Goal: Task Accomplishment & Management: Use online tool/utility

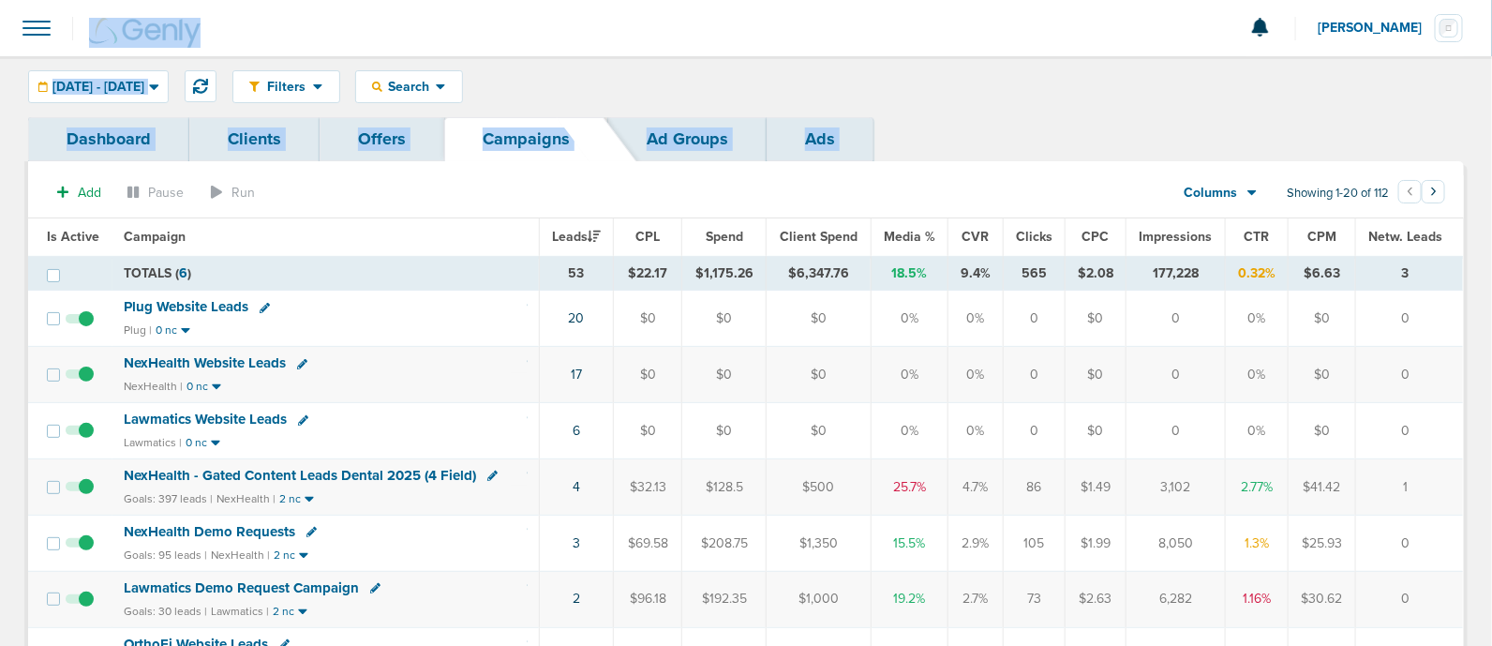
click at [455, 28] on div at bounding box center [746, 28] width 1492 height 56
drag, startPoint x: 377, startPoint y: 23, endPoint x: 1499, endPoint y: 468, distance: 1206.5
click at [1491, 468] on html "Notifications You have no unread notifications [PERSON_NAME] Profile Sign Out C…" at bounding box center [746, 323] width 1492 height 646
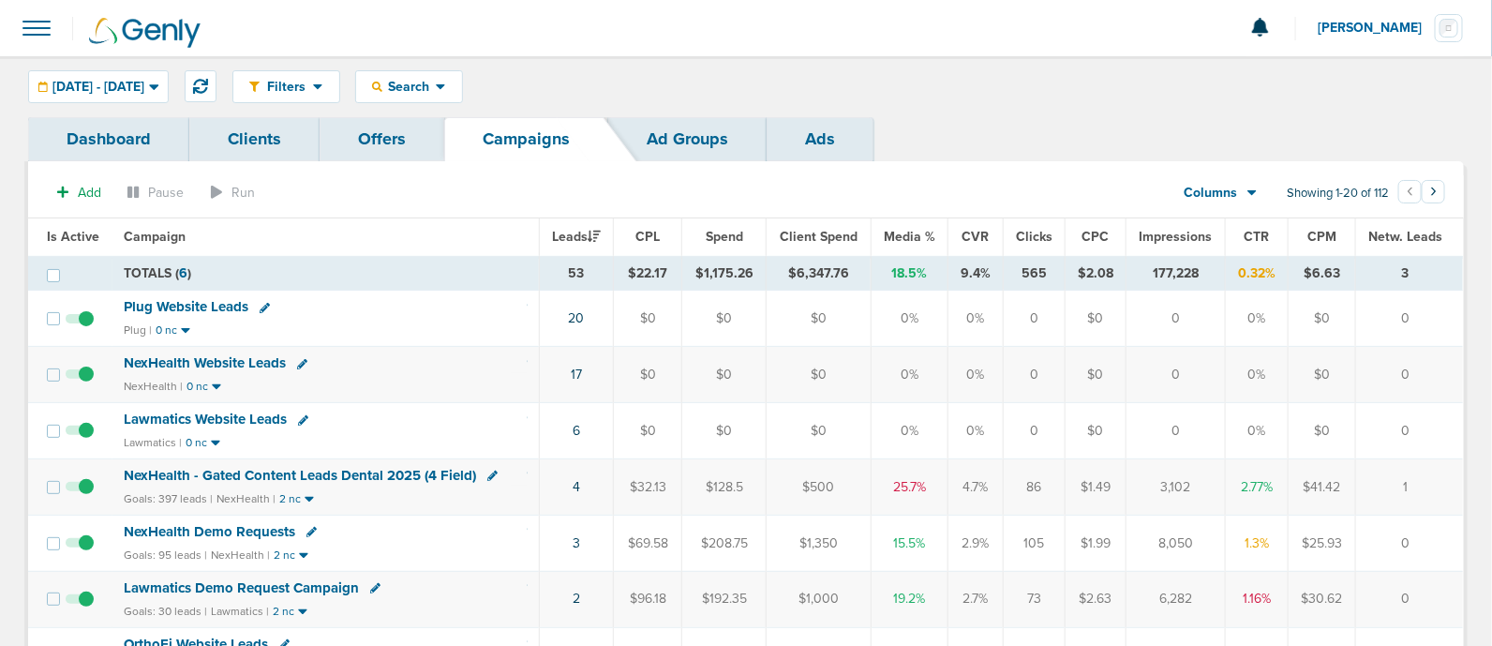
click at [793, 60] on div "Filters Active Only Settings Status Active Inactive Objectives MQL SQL Traffic …" at bounding box center [746, 86] width 1492 height 61
click at [555, 143] on link "Campaigns" at bounding box center [526, 139] width 164 height 44
click at [913, 231] on span "Media %" at bounding box center [910, 237] width 52 height 16
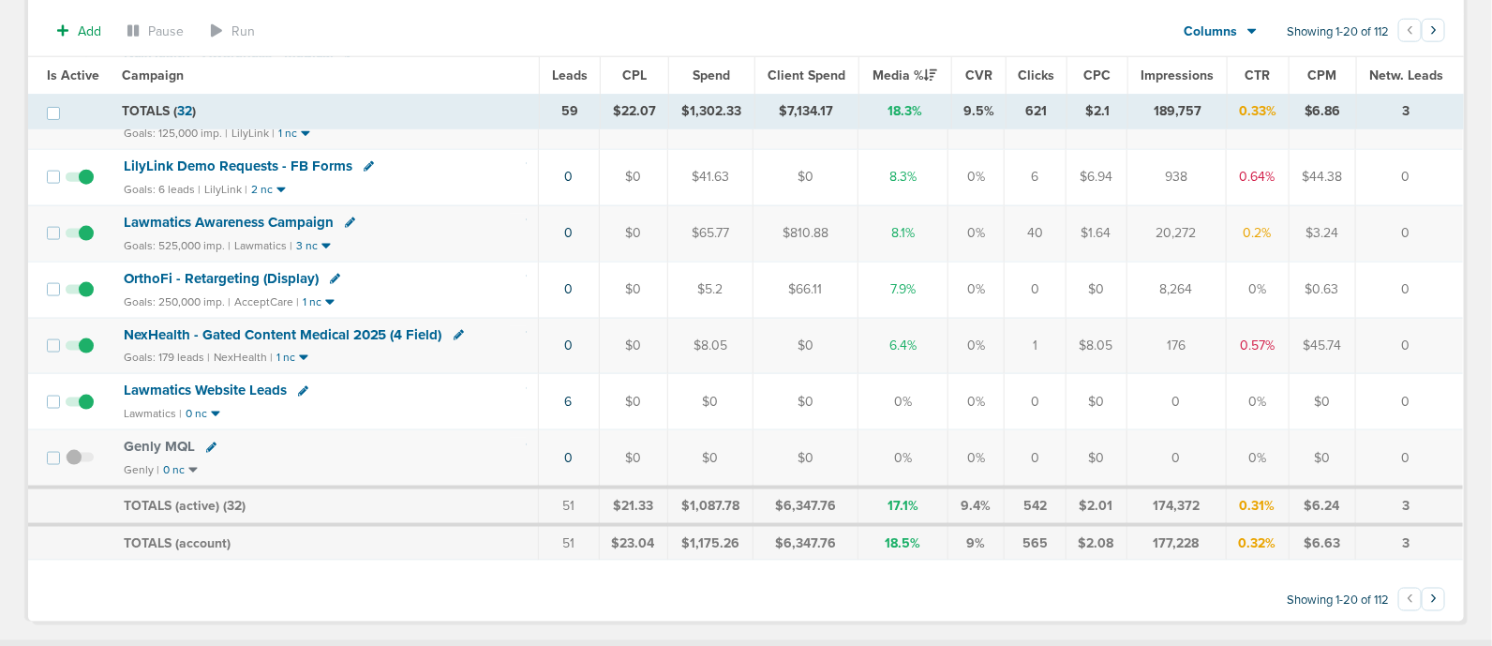
scroll to position [936, 0]
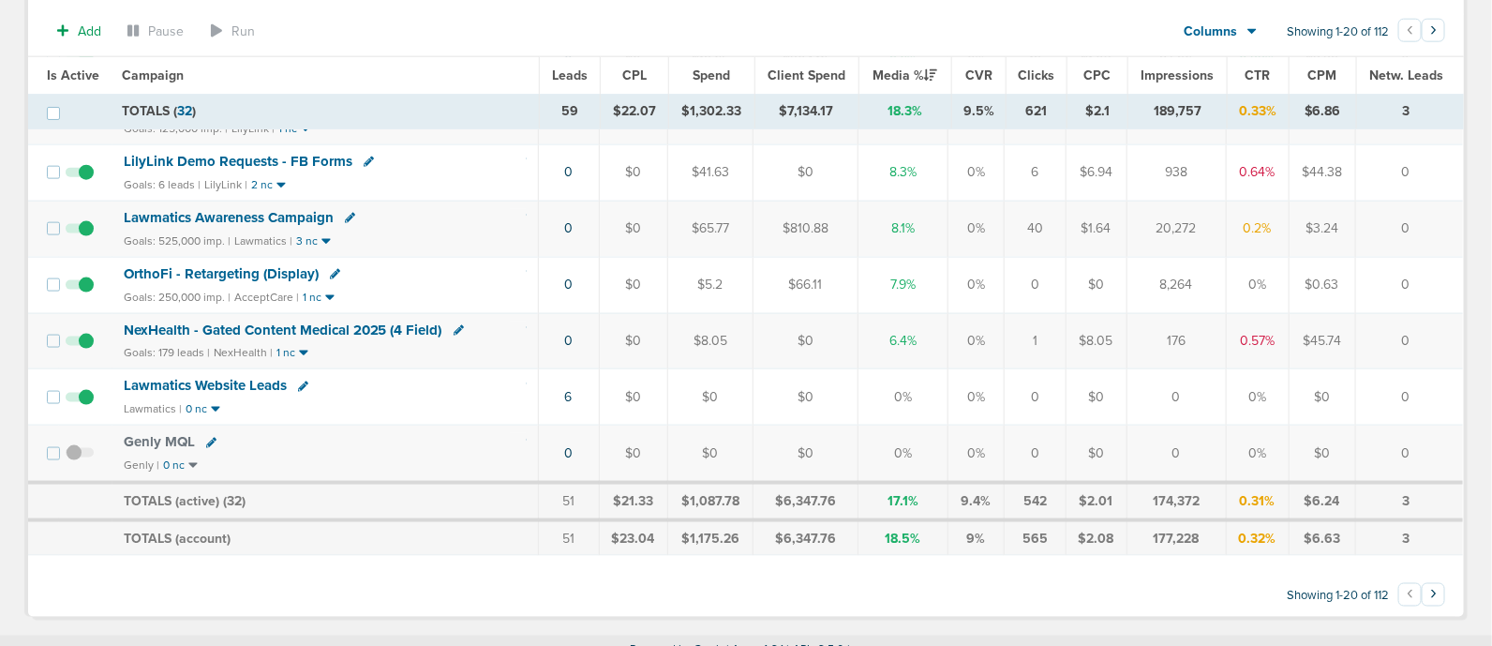
click at [256, 321] on span "NexHealth - Gated Content Medical 2025 (4 Field)" at bounding box center [283, 329] width 319 height 17
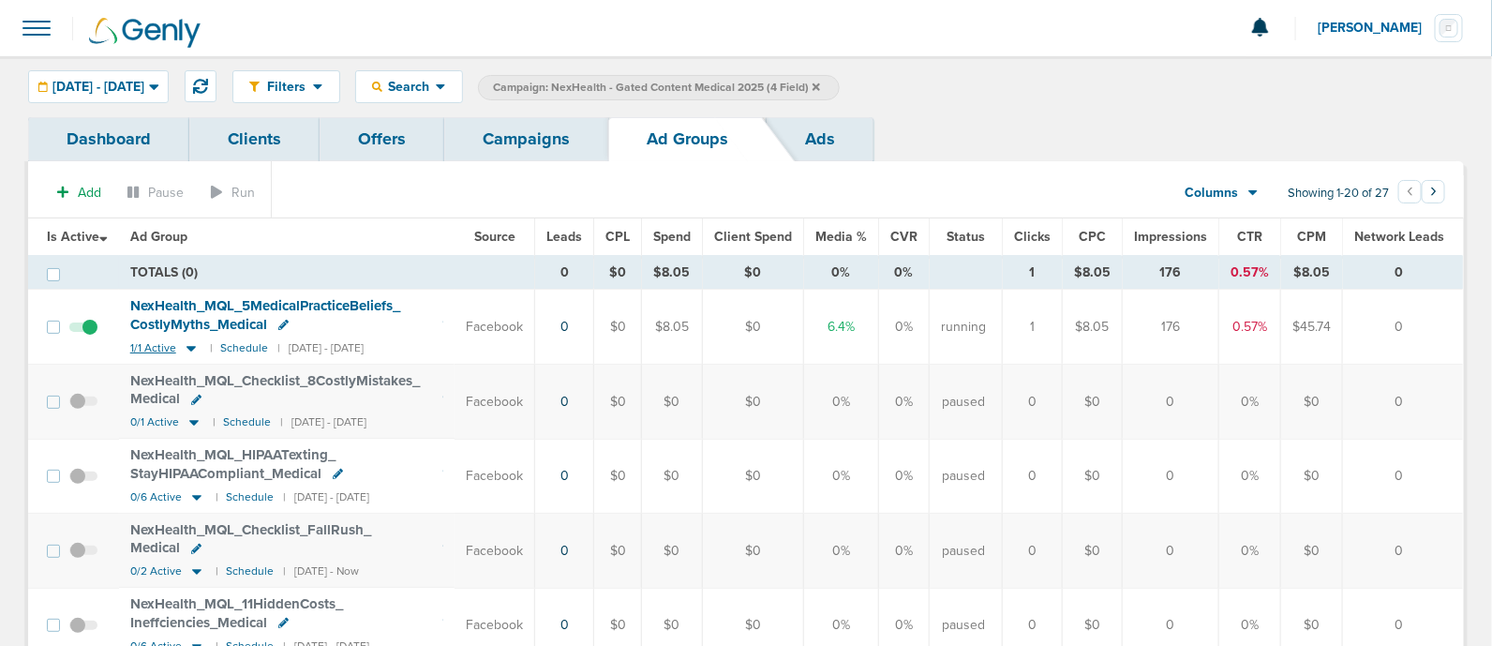
click at [197, 349] on icon at bounding box center [191, 348] width 19 height 16
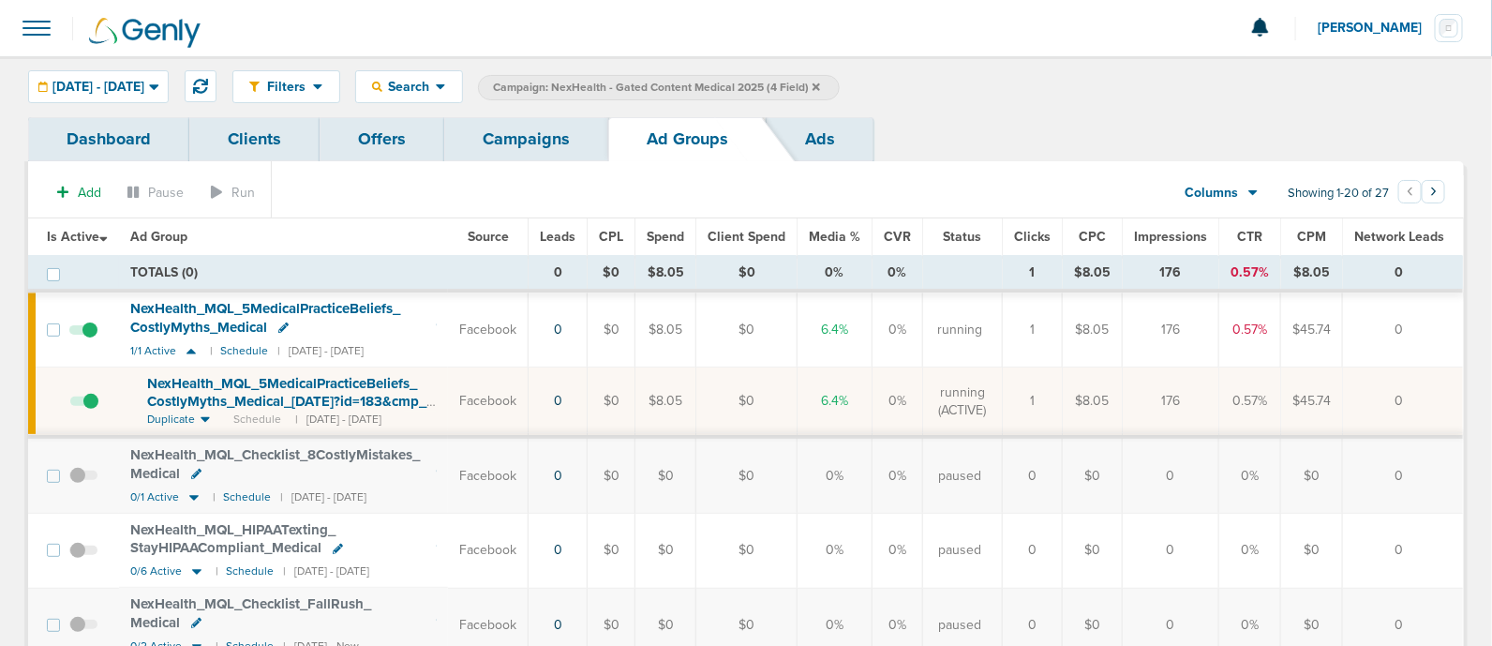
click at [268, 393] on span "NexHealth_ MQL_ 5MedicalPracticeBeliefs_ CostlyMyths_ Medical_ [DATE]?id=183&cm…" at bounding box center [286, 401] width 279 height 53
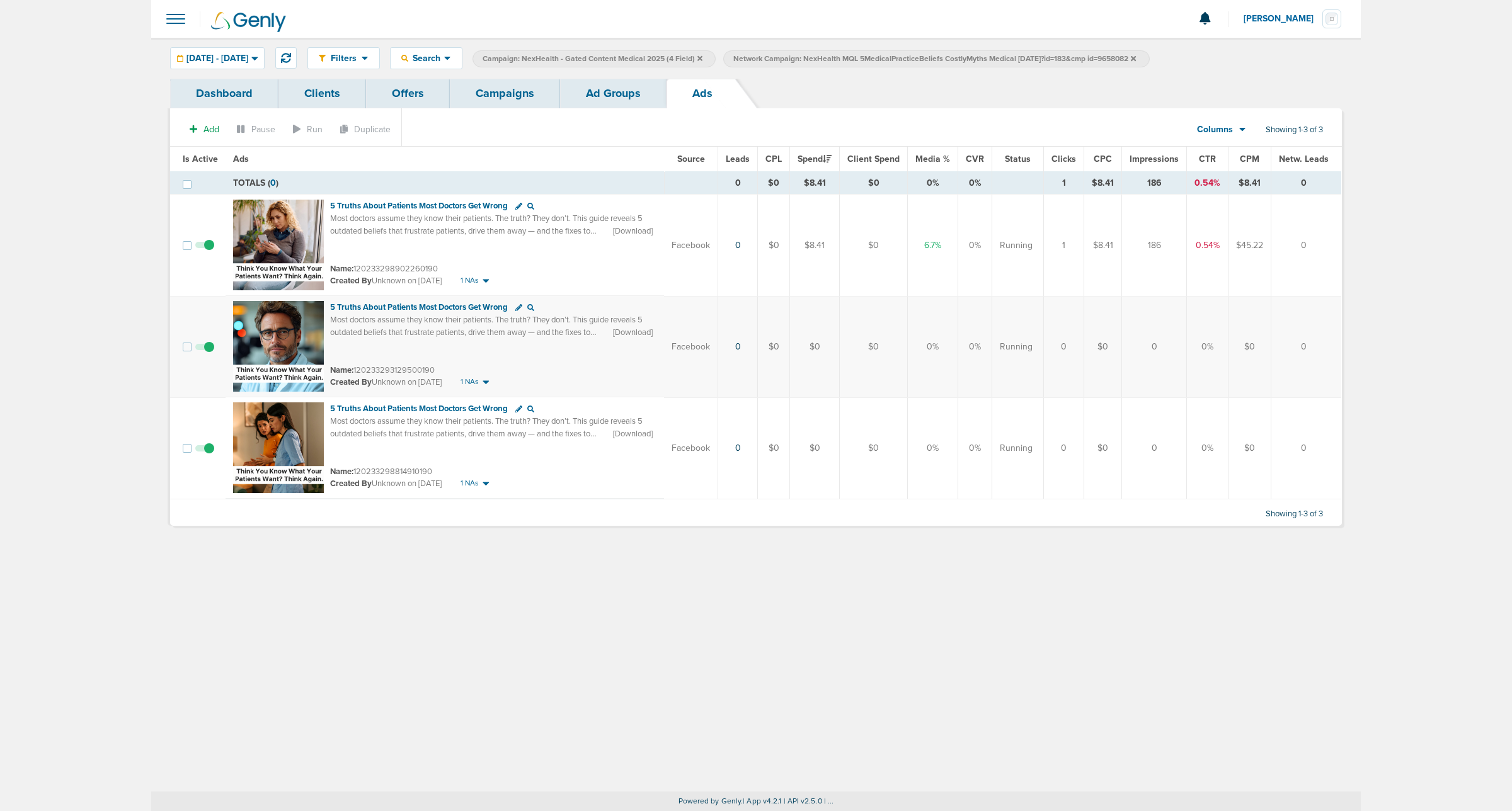
click at [1002, 58] on icon at bounding box center [1133, 57] width 5 height 5
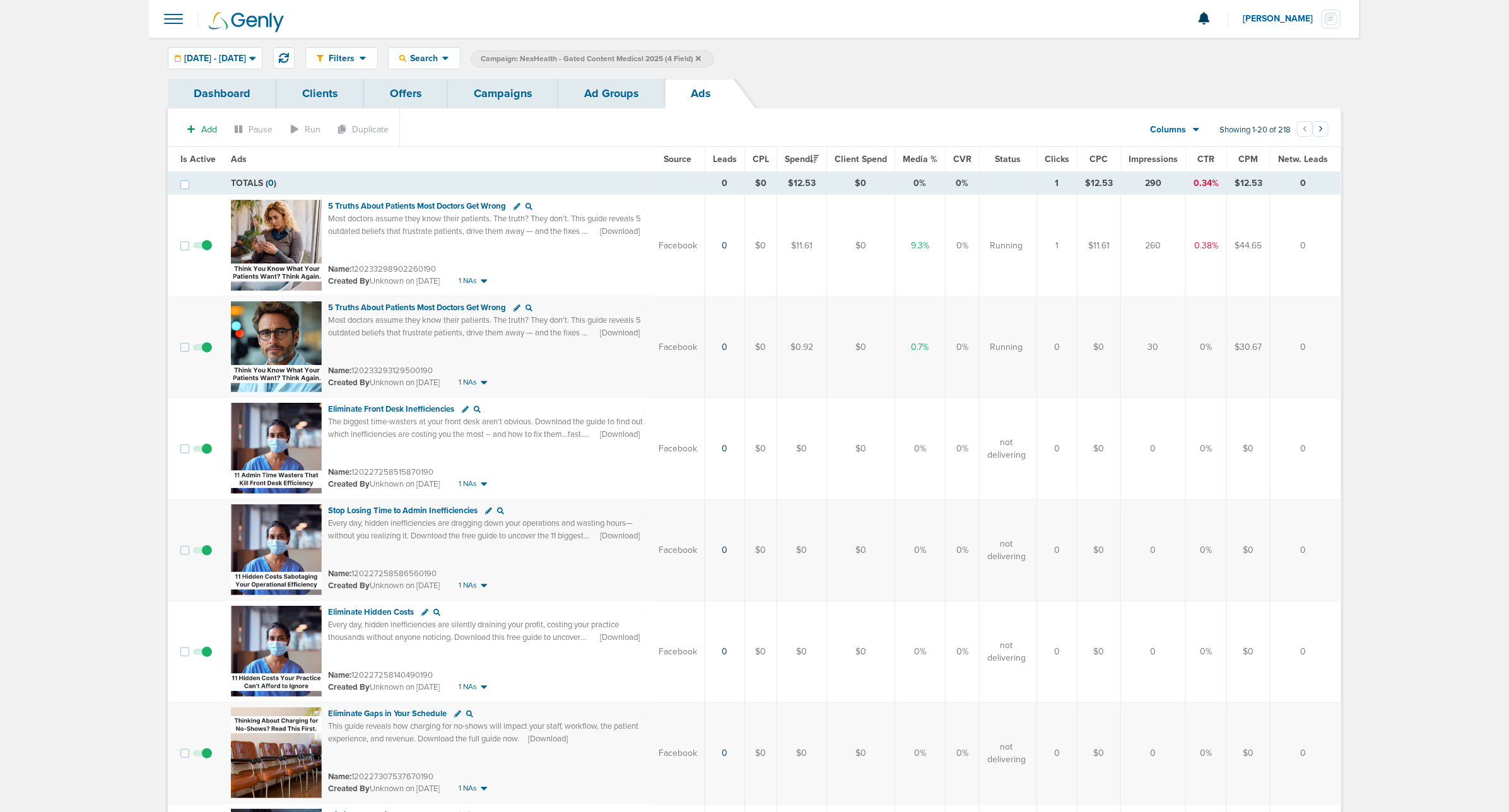
click at [608, 89] on link "Ad Groups" at bounding box center [611, 94] width 106 height 30
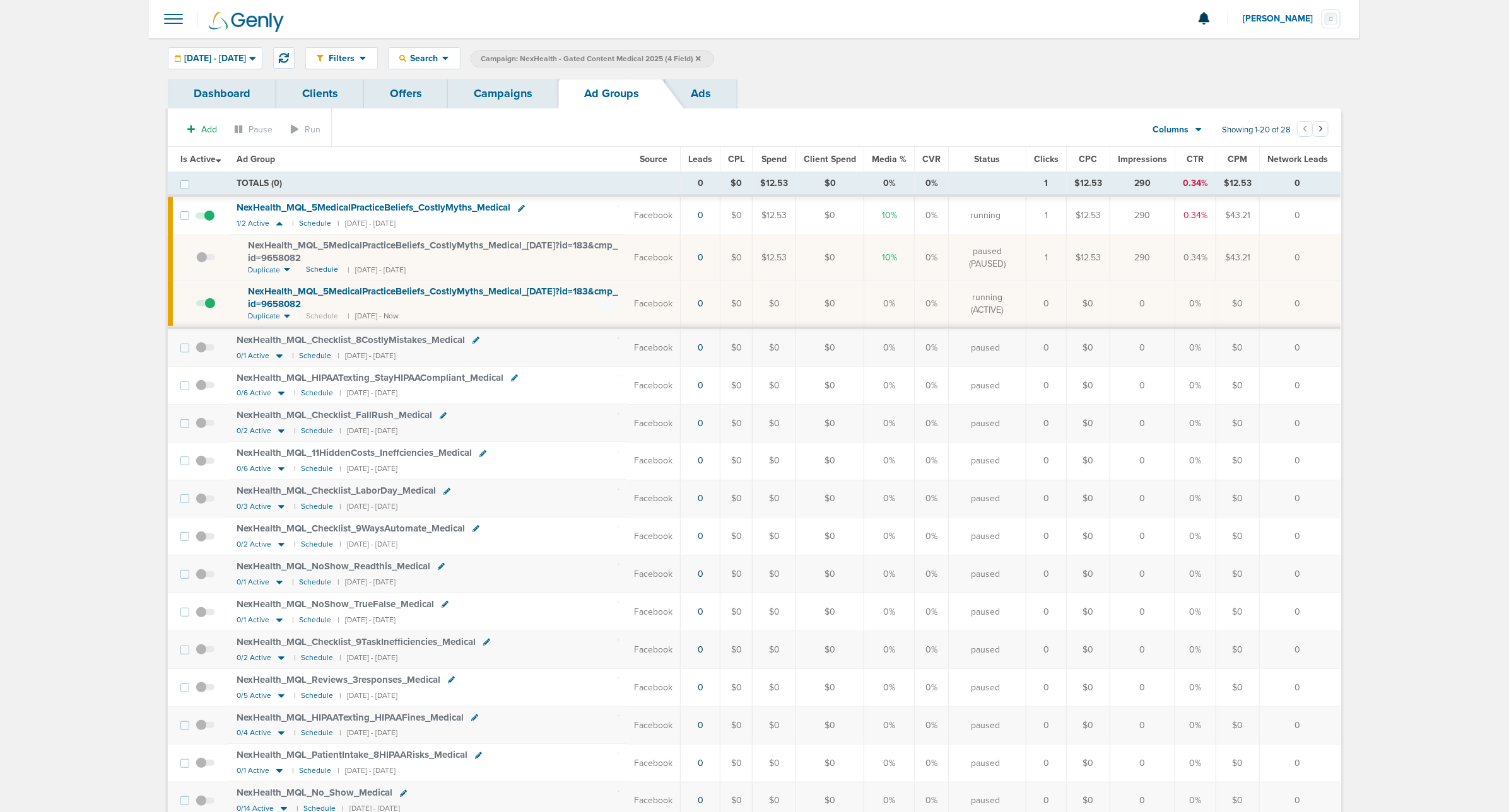
click at [503, 98] on link "Campaigns" at bounding box center [503, 94] width 110 height 30
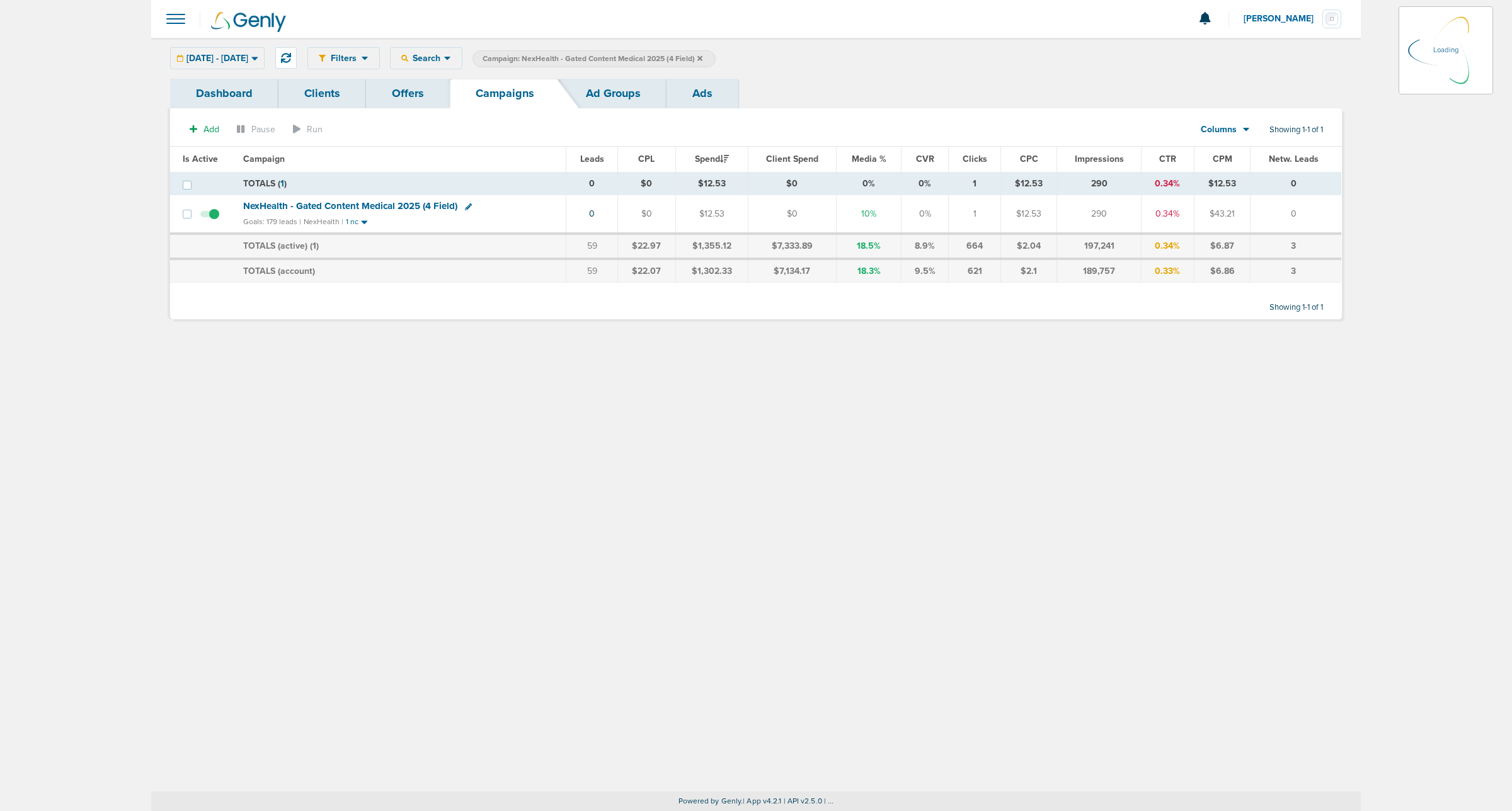
click at [703, 60] on icon at bounding box center [699, 57] width 5 height 5
click at [703, 58] on icon at bounding box center [699, 57] width 5 height 5
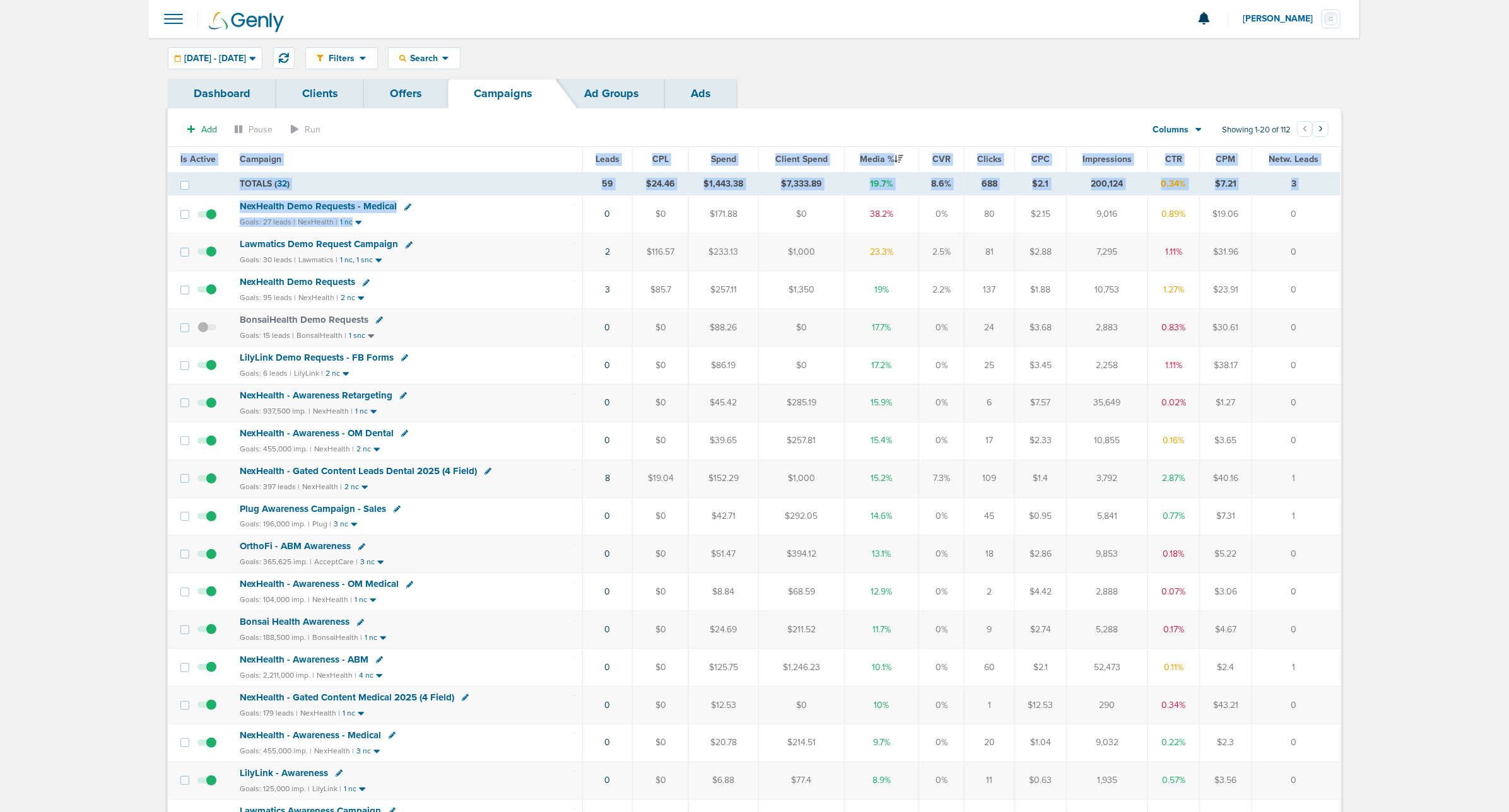
drag, startPoint x: 783, startPoint y: 226, endPoint x: 1391, endPoint y: 223, distance: 608.0
click at [1004, 223] on main "Notifications You have no unread notifications [PERSON_NAME] Profile Sign Out C…" at bounding box center [754, 537] width 1509 height 1074
click at [1004, 221] on td "0" at bounding box center [1296, 215] width 88 height 38
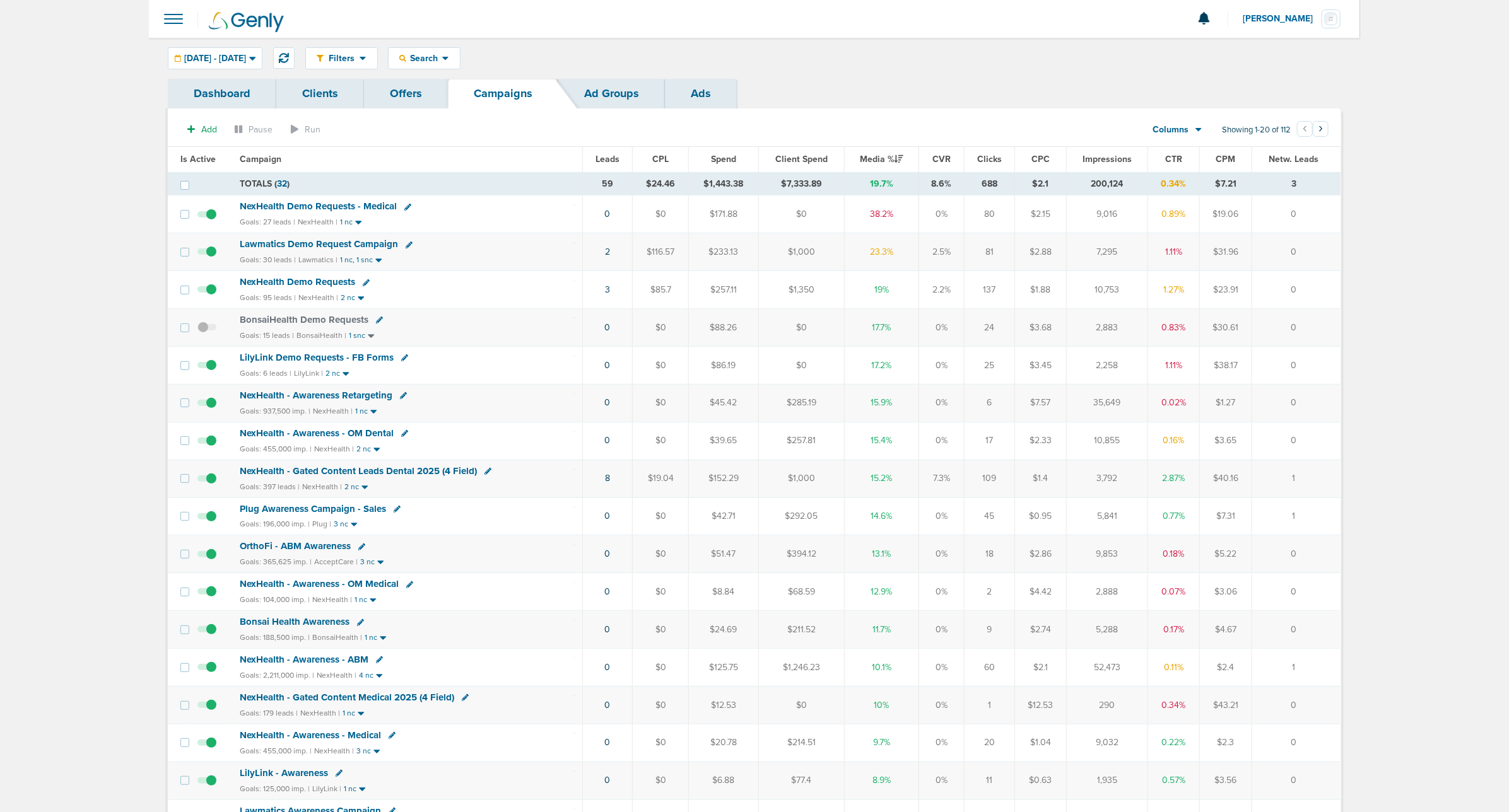
click at [376, 434] on span "NexHealth - Gated Content Leads Dental 2025 (4 Field)" at bounding box center [358, 471] width 237 height 11
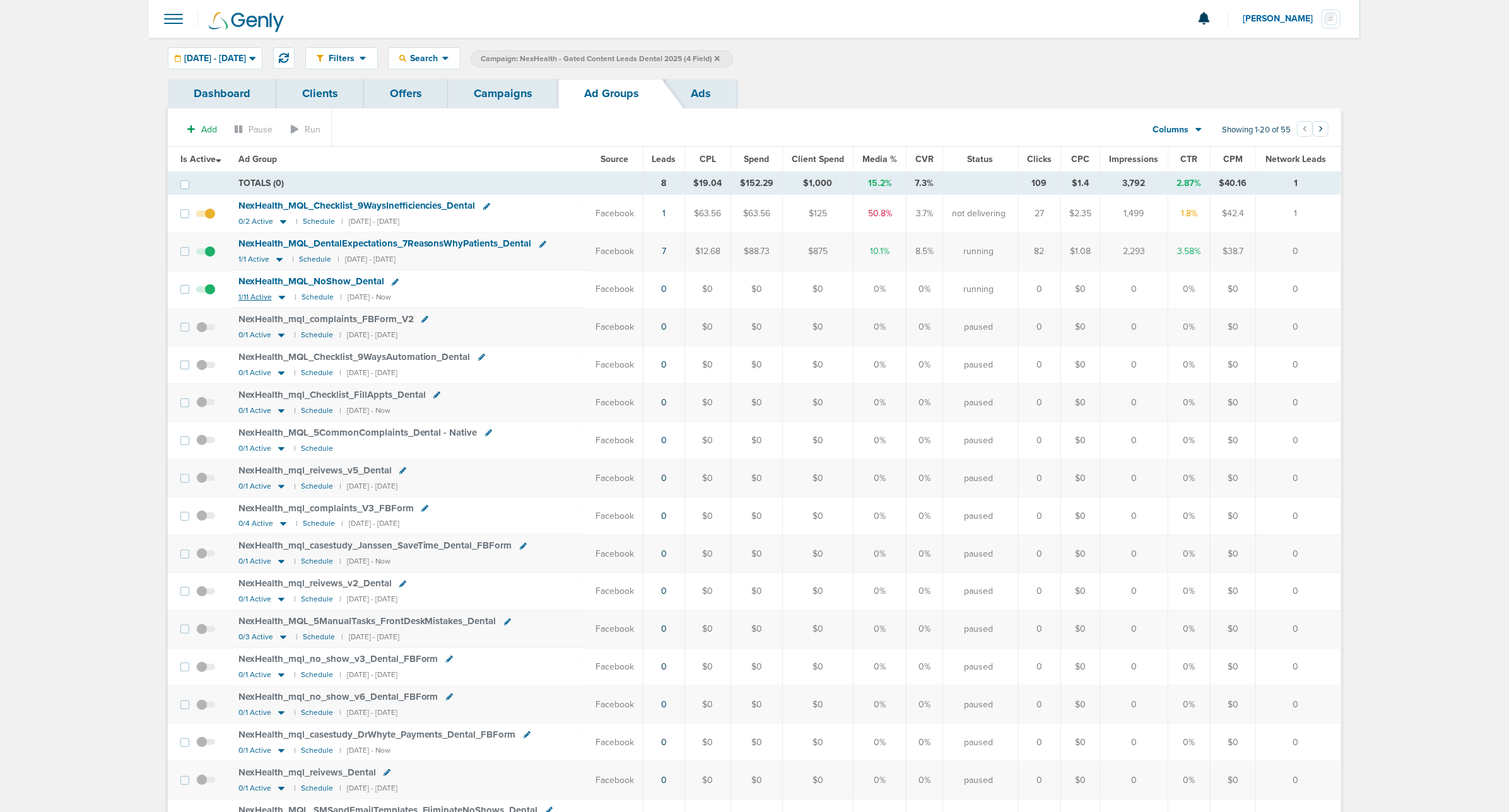
click at [284, 300] on icon at bounding box center [282, 297] width 13 height 11
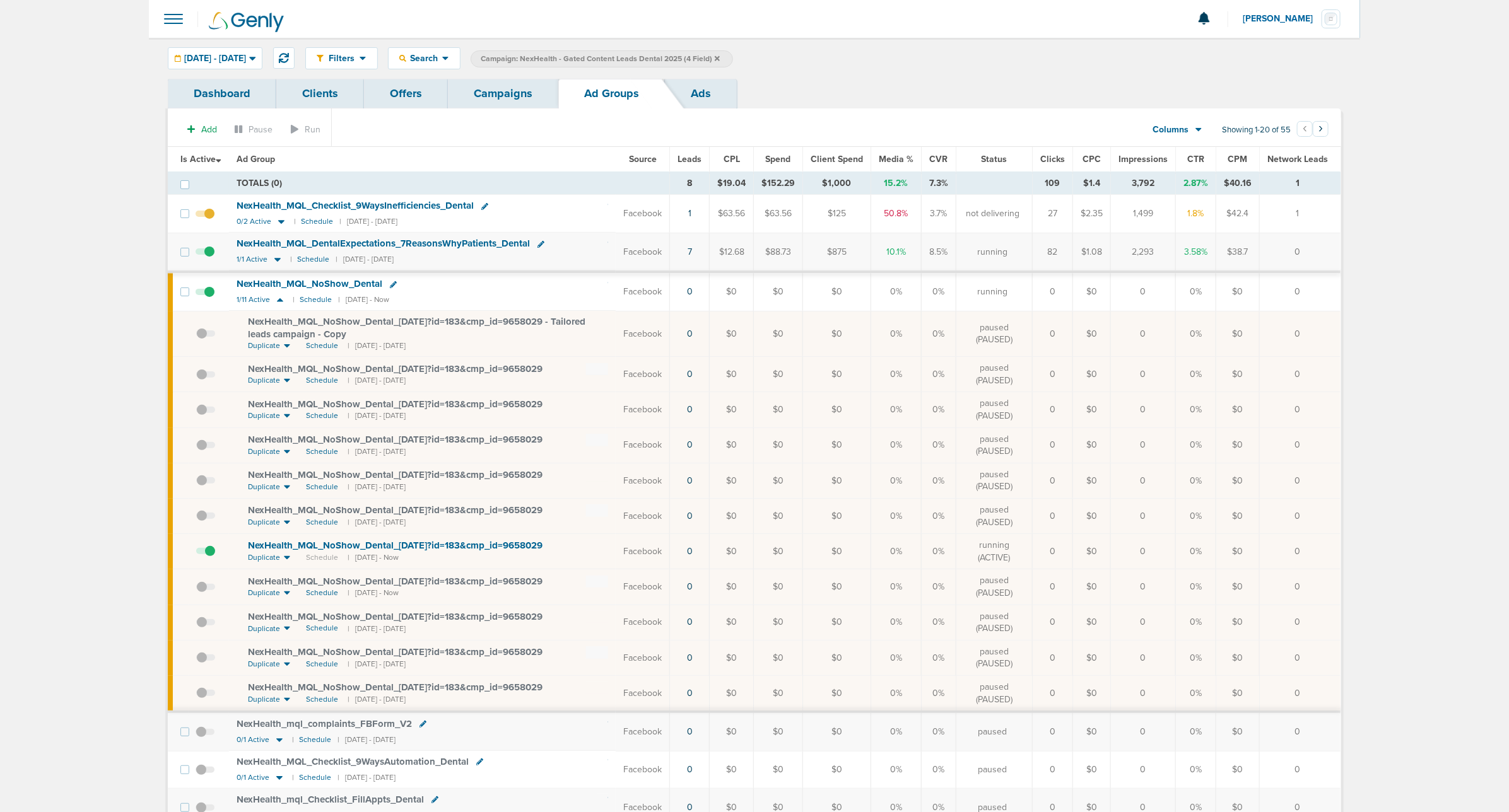
click at [495, 92] on link "Campaigns" at bounding box center [503, 94] width 110 height 30
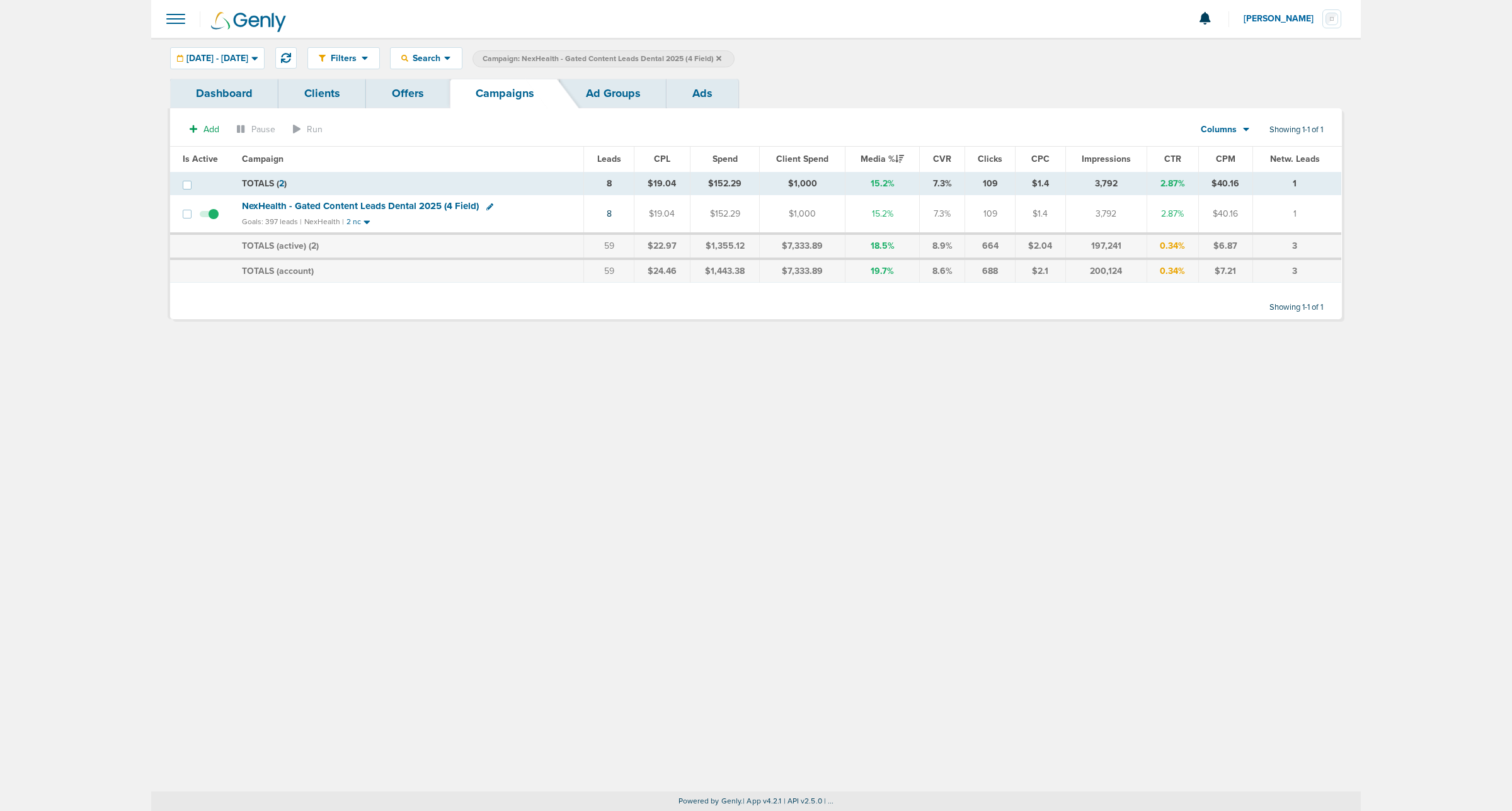
click at [403, 103] on link "Offers" at bounding box center [407, 93] width 84 height 30
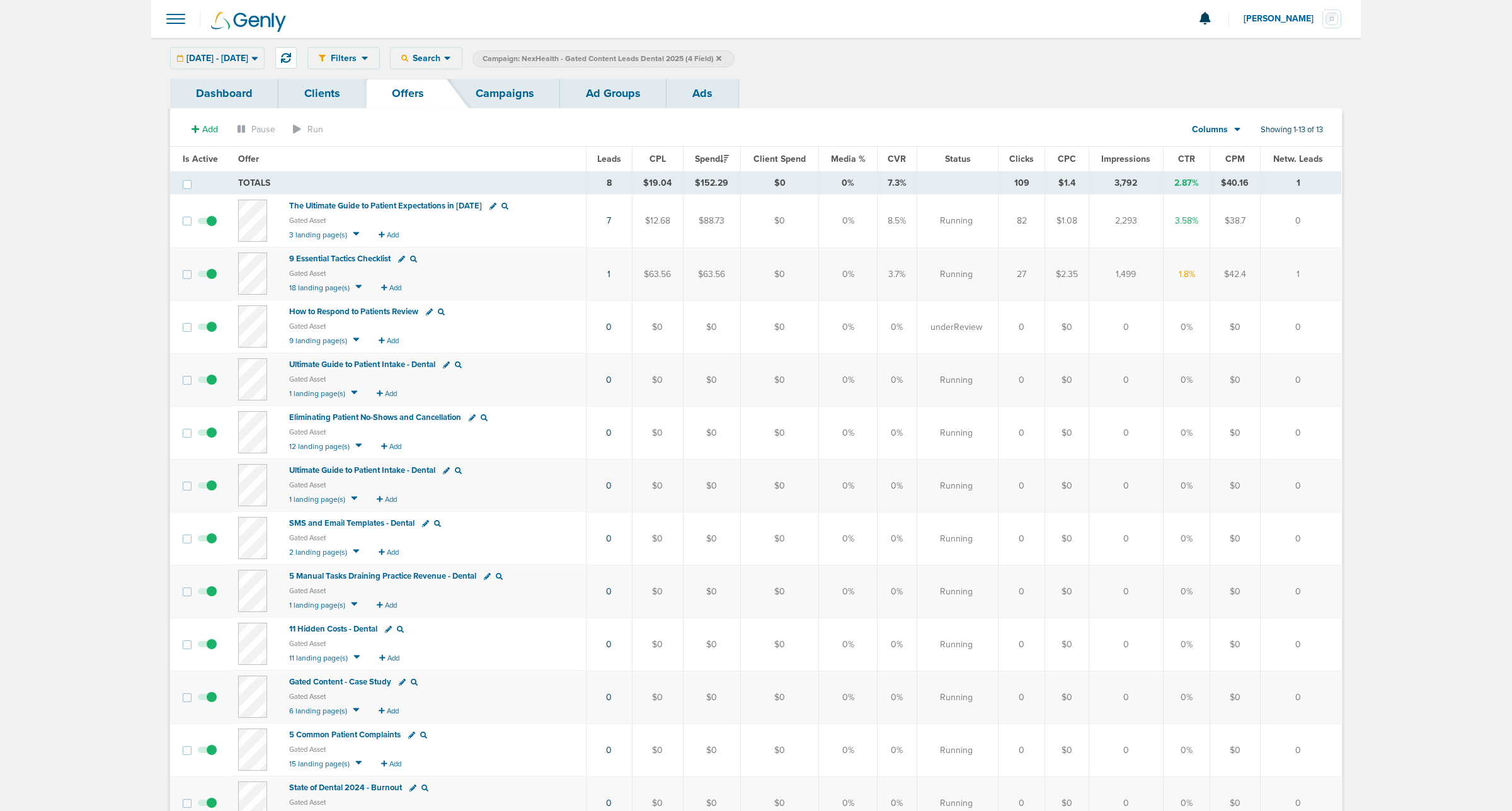
click at [721, 58] on icon at bounding box center [719, 58] width 5 height 7
click at [719, 55] on icon at bounding box center [716, 58] width 5 height 7
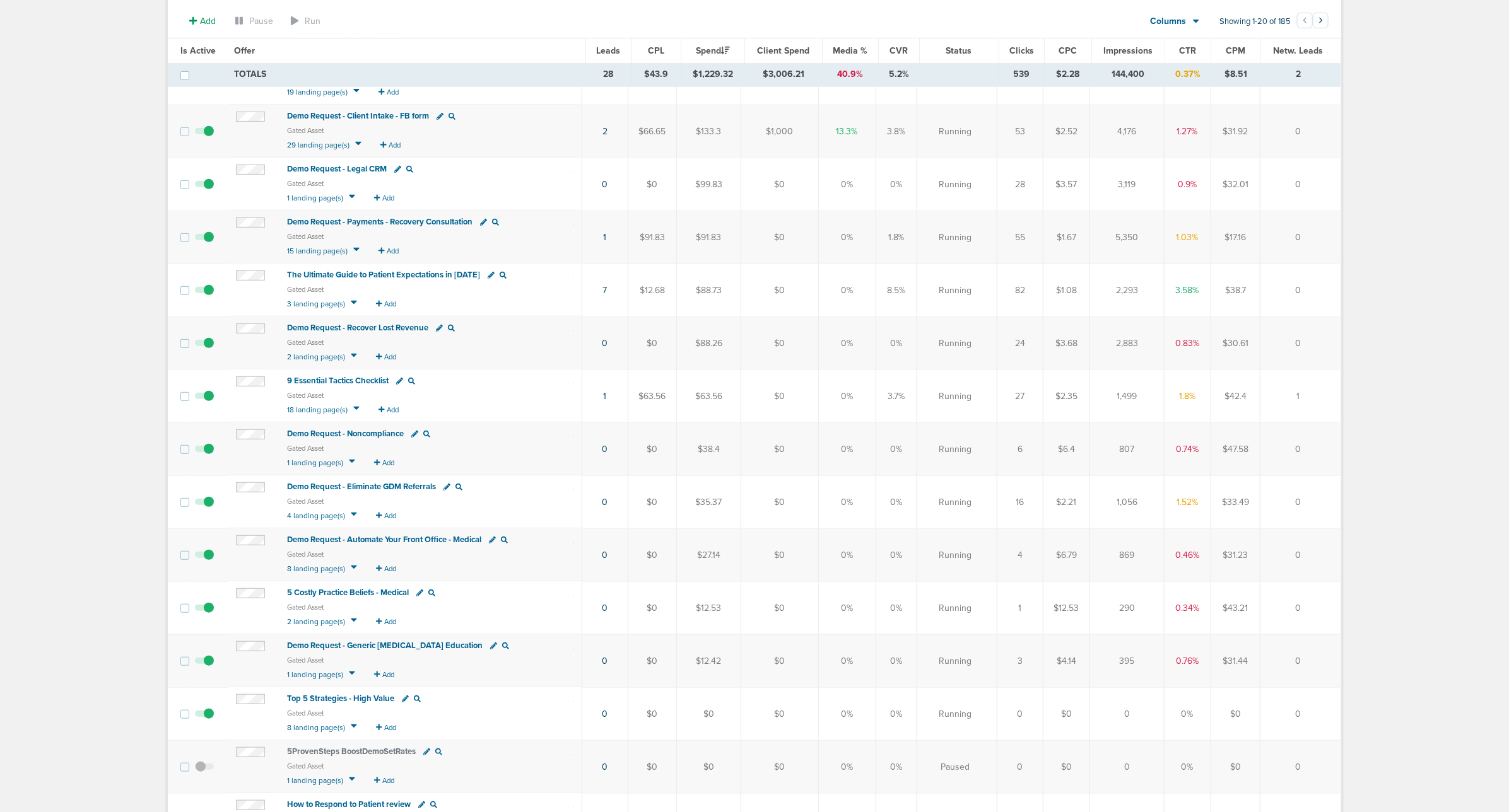
scroll to position [394, 0]
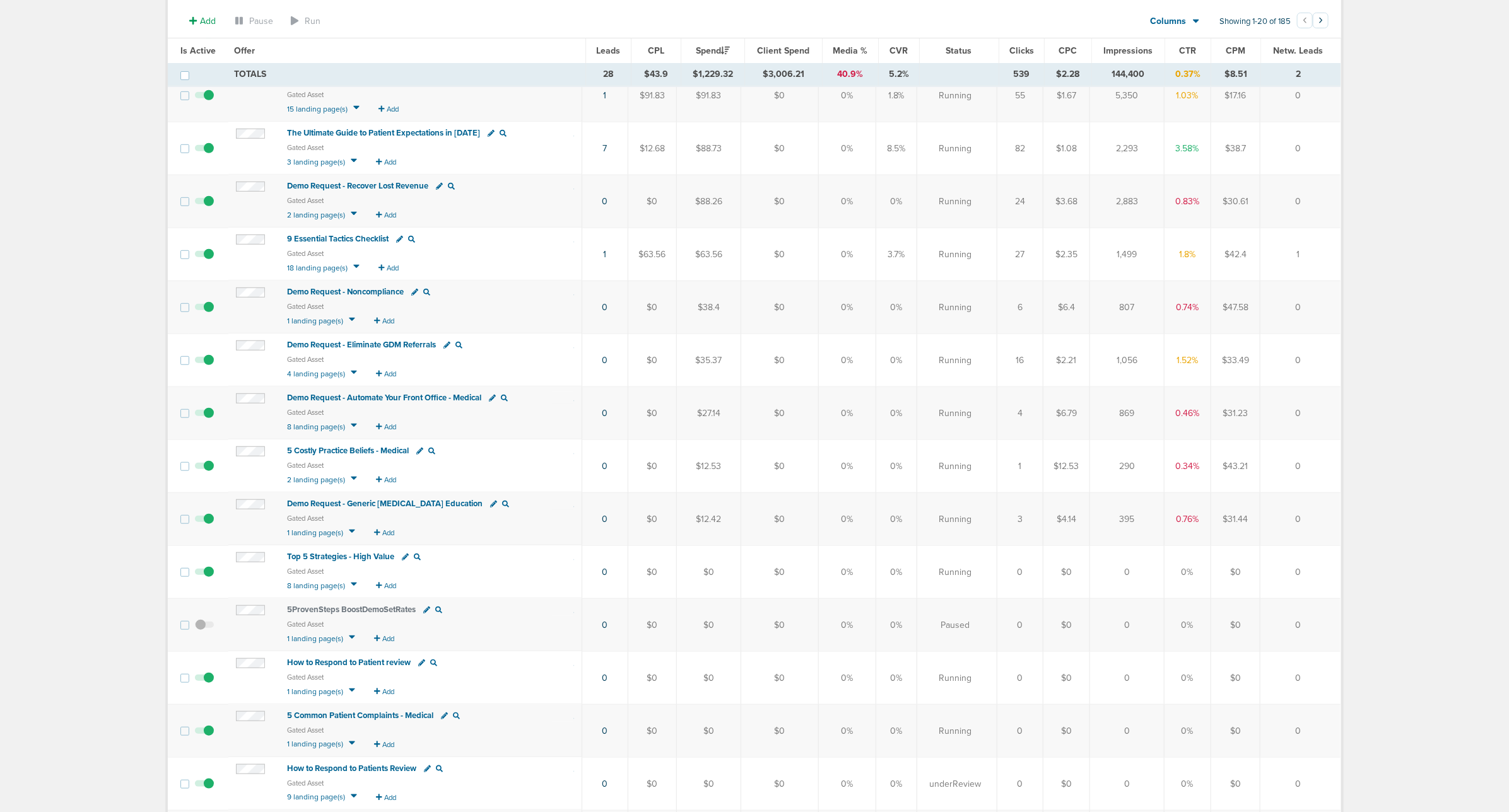
drag, startPoint x: 414, startPoint y: 453, endPoint x: 279, endPoint y: 451, distance: 135.0
click at [279, 434] on td "5 Costly Practice Beliefs - Medical Gated Asset 2 landing page(s) Add" at bounding box center [405, 466] width 355 height 53
drag, startPoint x: 286, startPoint y: 454, endPoint x: 414, endPoint y: 460, distance: 128.1
click at [414, 434] on div "5 Costly Practice Beliefs - Medical" at bounding box center [430, 453] width 287 height 16
copy span "5 Costly Practice Beliefs - Medical"
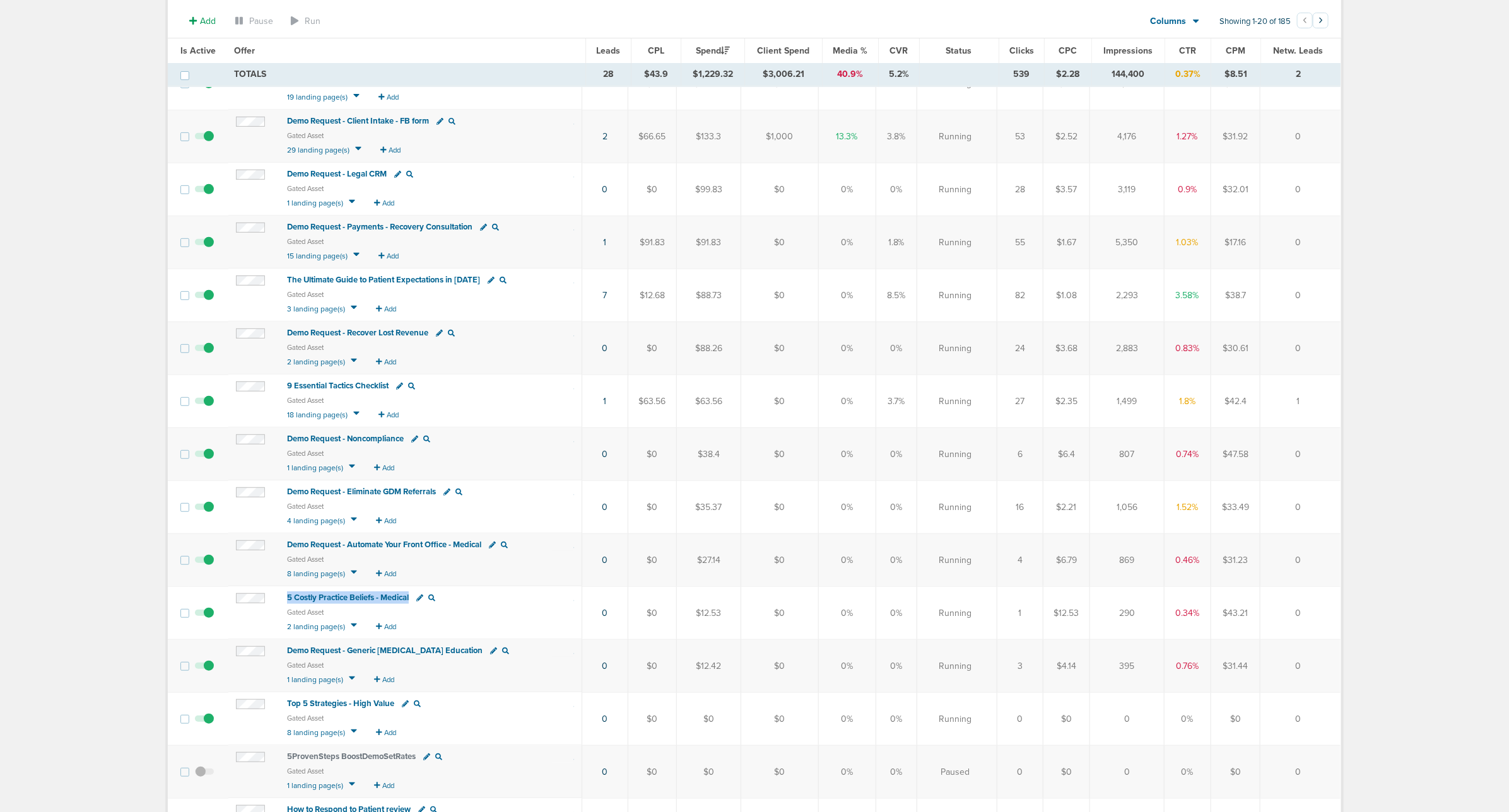
scroll to position [0, 0]
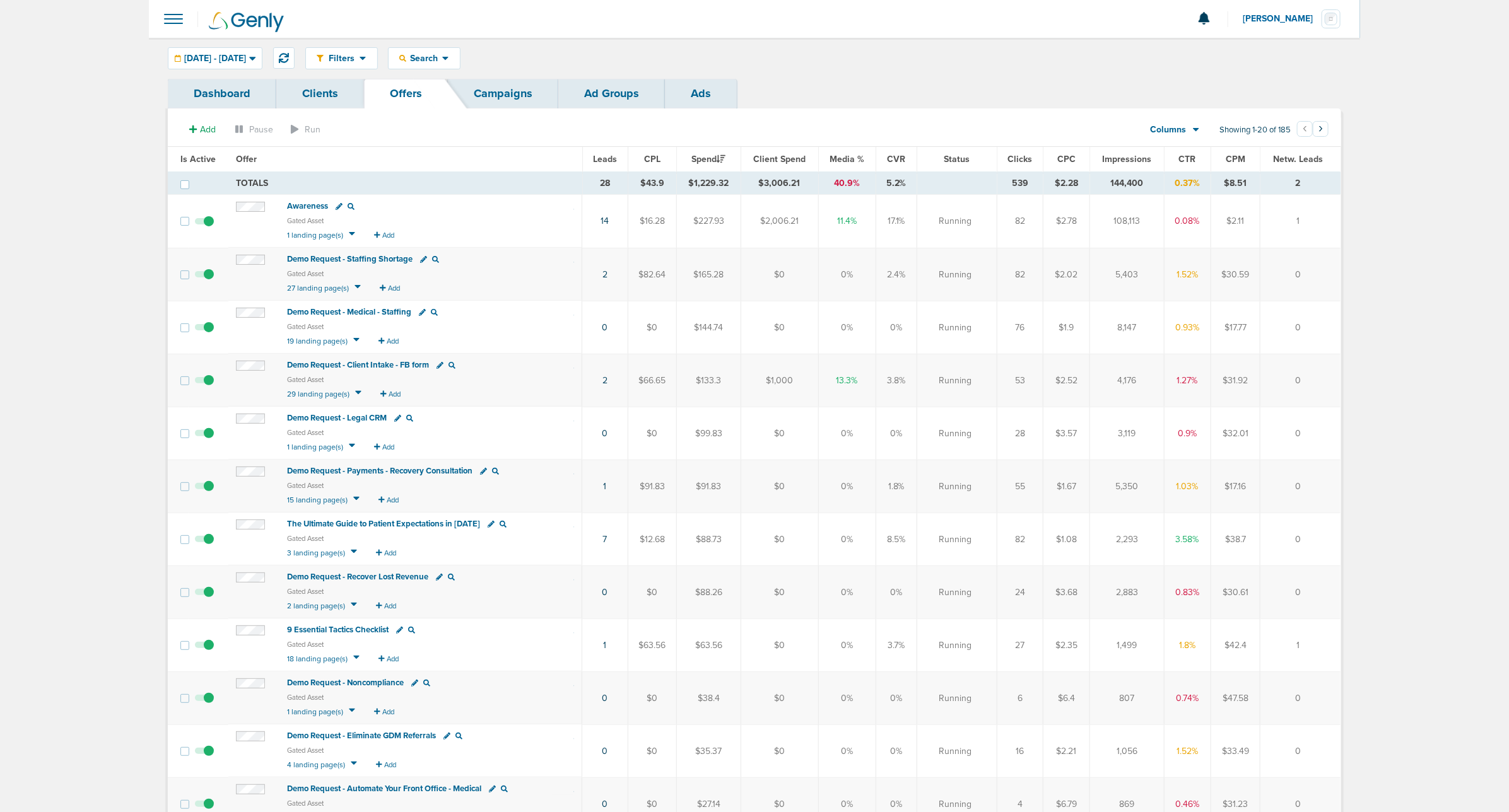
click at [316, 172] on td "TOTALS" at bounding box center [405, 184] width 355 height 23
click at [206, 130] on span "Add" at bounding box center [207, 130] width 15 height 11
click at [206, 152] on span "Offer" at bounding box center [197, 153] width 20 height 11
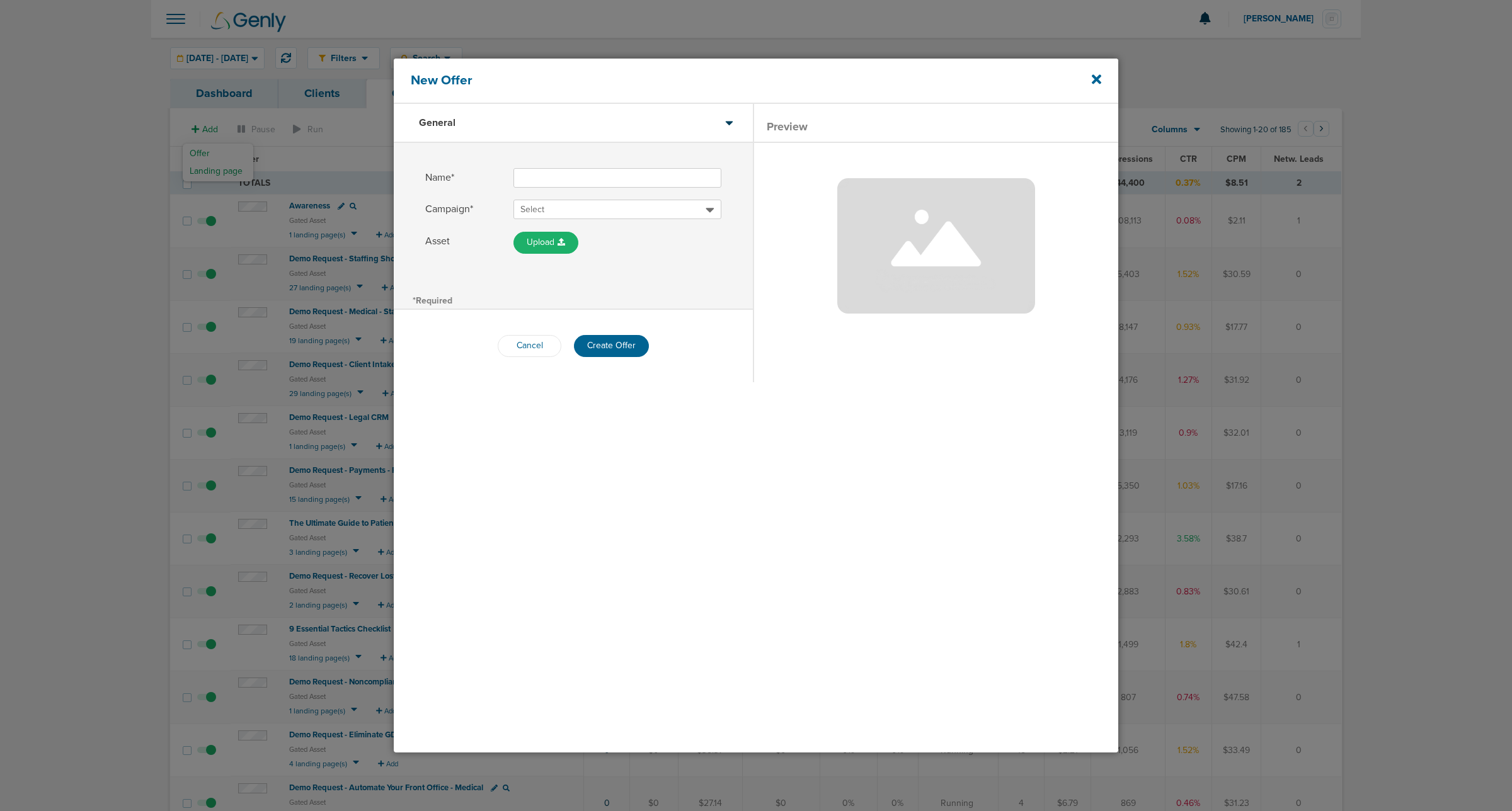
click at [567, 179] on input "Name*" at bounding box center [617, 177] width 208 height 19
paste input "5 Costly Practice Beliefs - Medical"
drag, startPoint x: 665, startPoint y: 181, endPoint x: 617, endPoint y: 181, distance: 48.0
click at [617, 181] on input "5 Costly Practice Beliefs - Medical" at bounding box center [617, 177] width 208 height 19
type input "5 Costly Practice Beliefs - Dental"
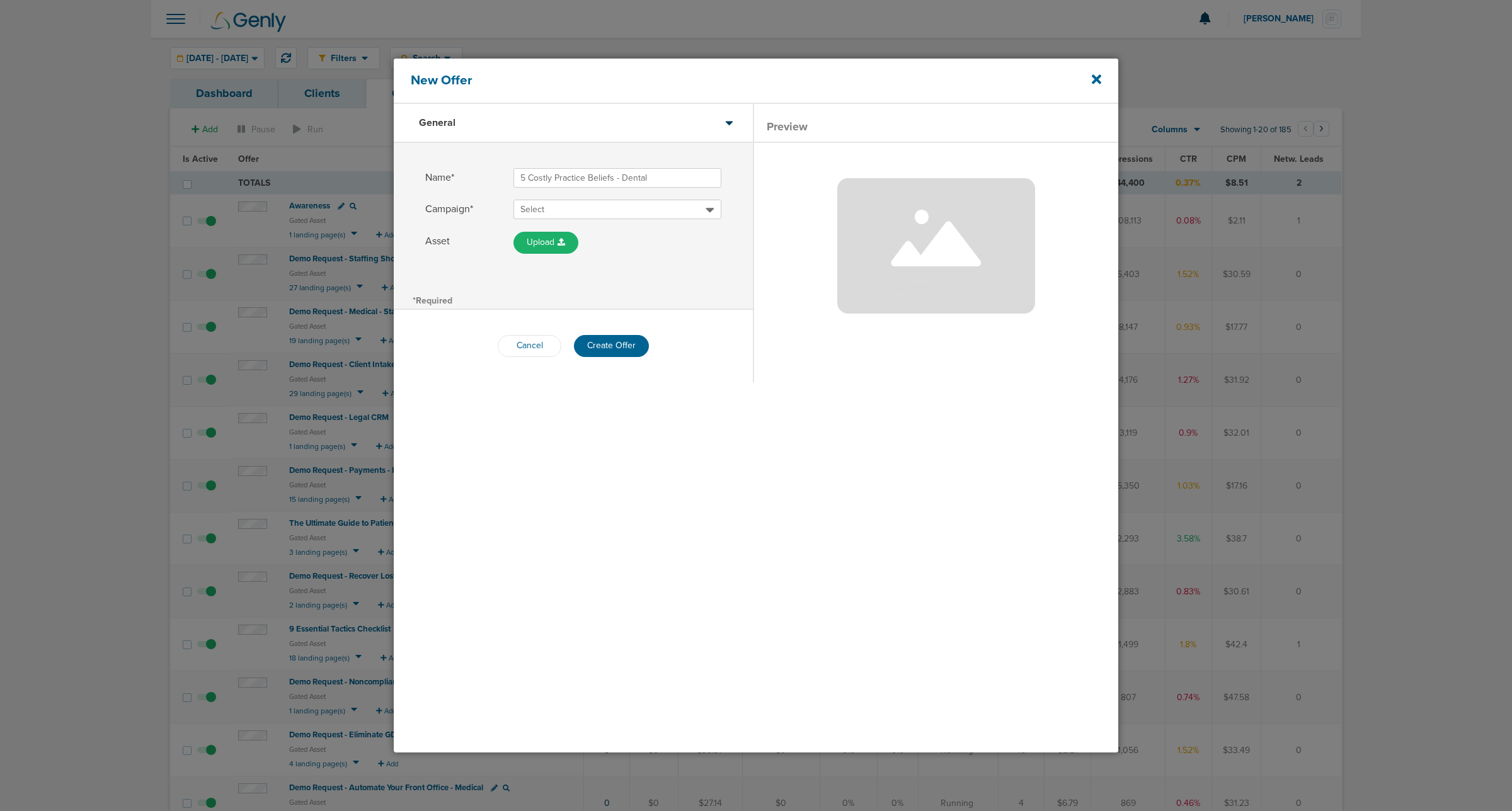
click at [556, 208] on span "Select" at bounding box center [613, 210] width 186 height 13
type input "d"
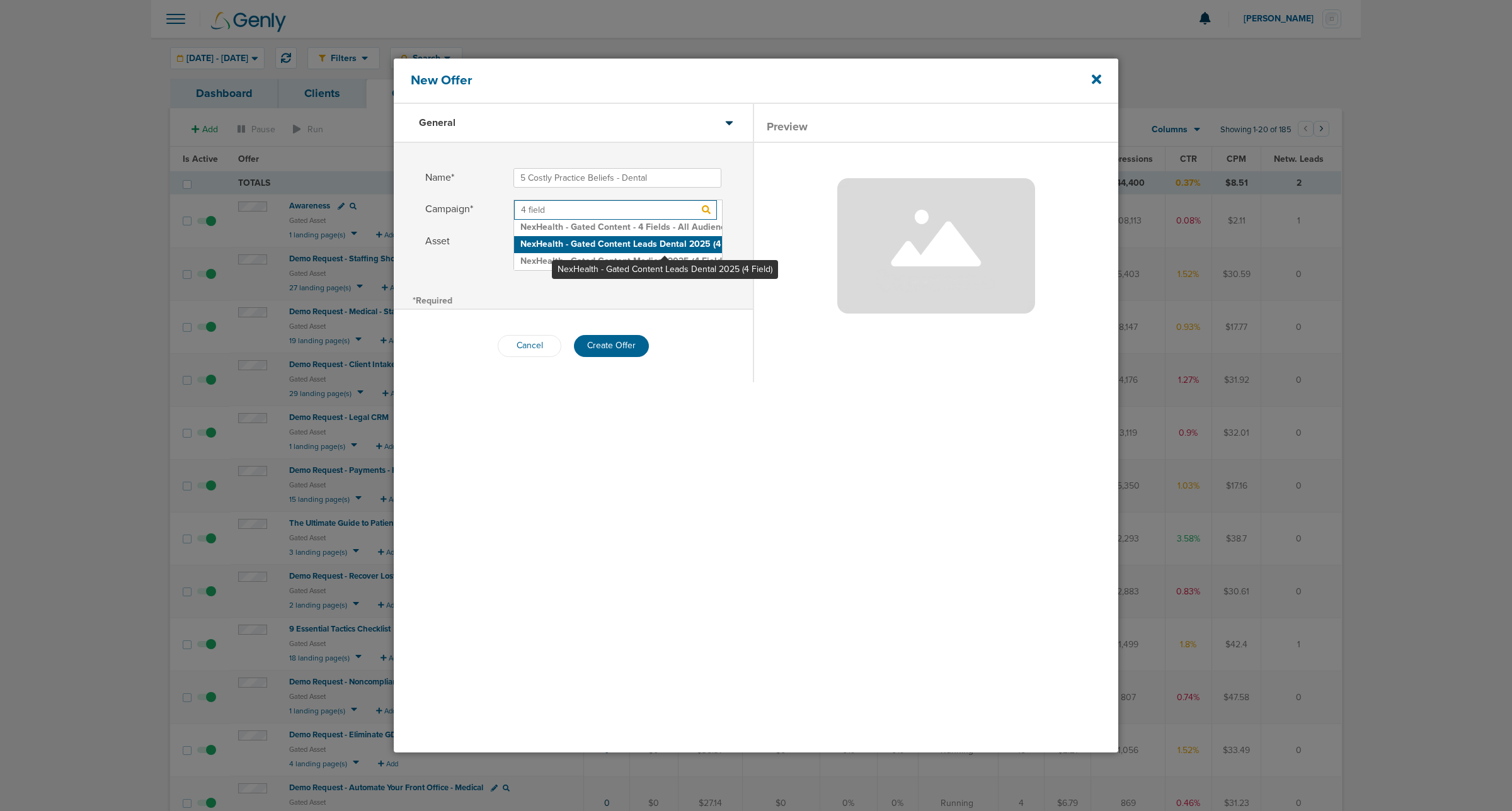
type input "4 field"
click at [665, 245] on h2 "NexHealth - Gated Content Leads Dental 2025 (4 Field)" at bounding box center [618, 244] width 208 height 17
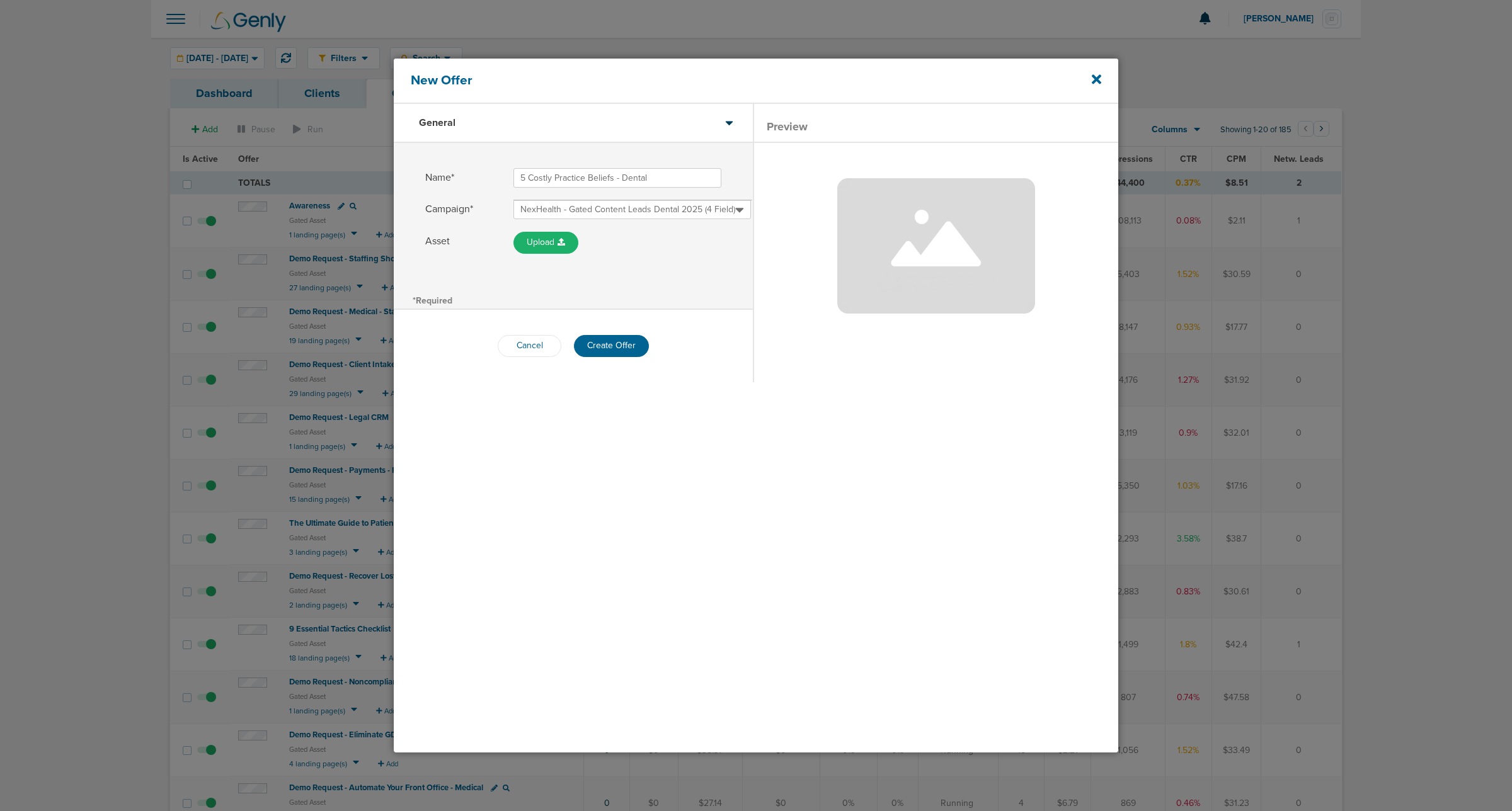
click at [676, 272] on div "Name* 5 Costly Practice Beliefs - Dental Campaign* NexHealth - Gated Content Le…" at bounding box center [573, 217] width 359 height 148
click at [617, 344] on button "Create Offer" at bounding box center [612, 346] width 75 height 22
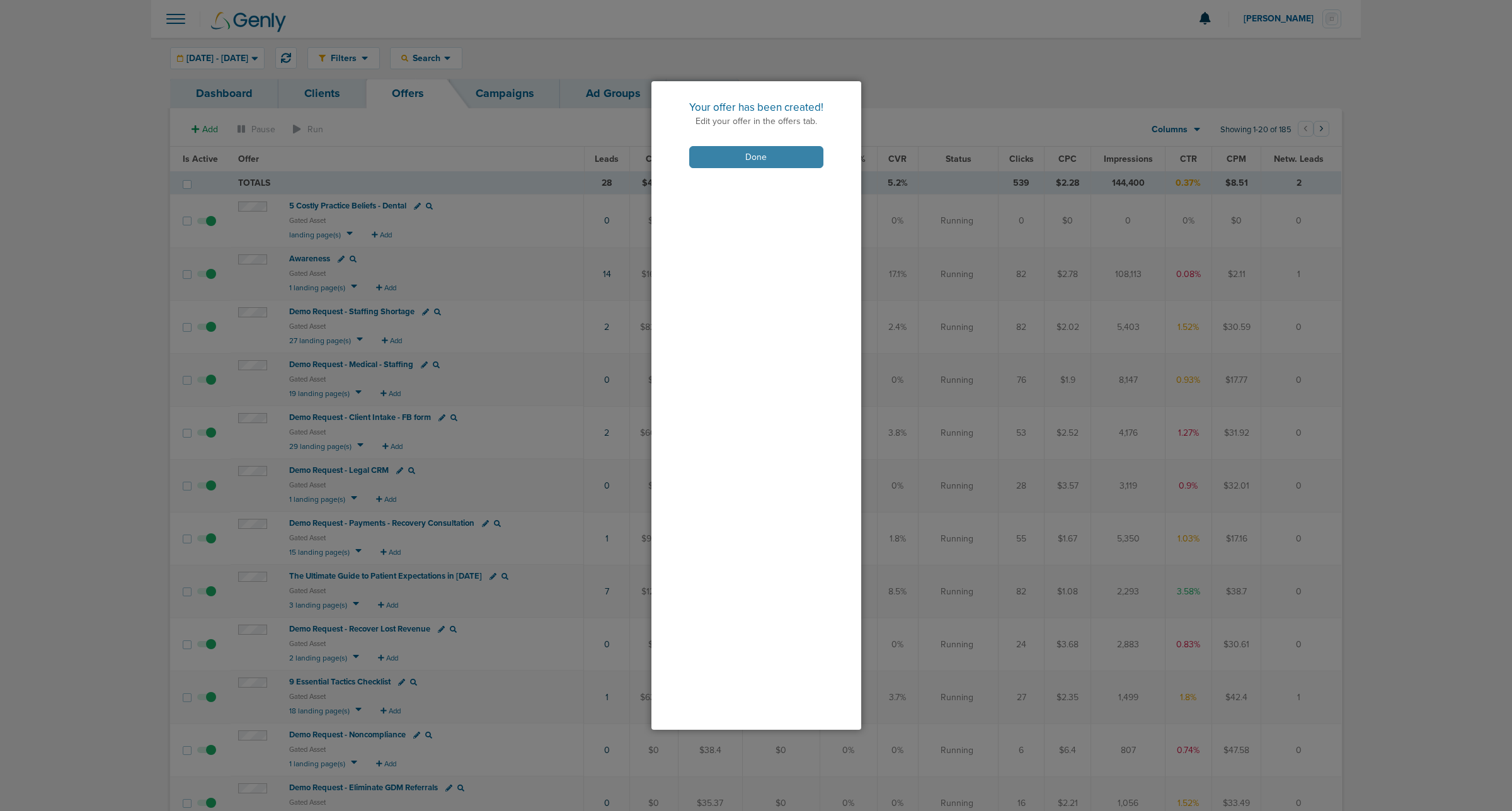
click at [720, 159] on button "Done" at bounding box center [756, 157] width 134 height 22
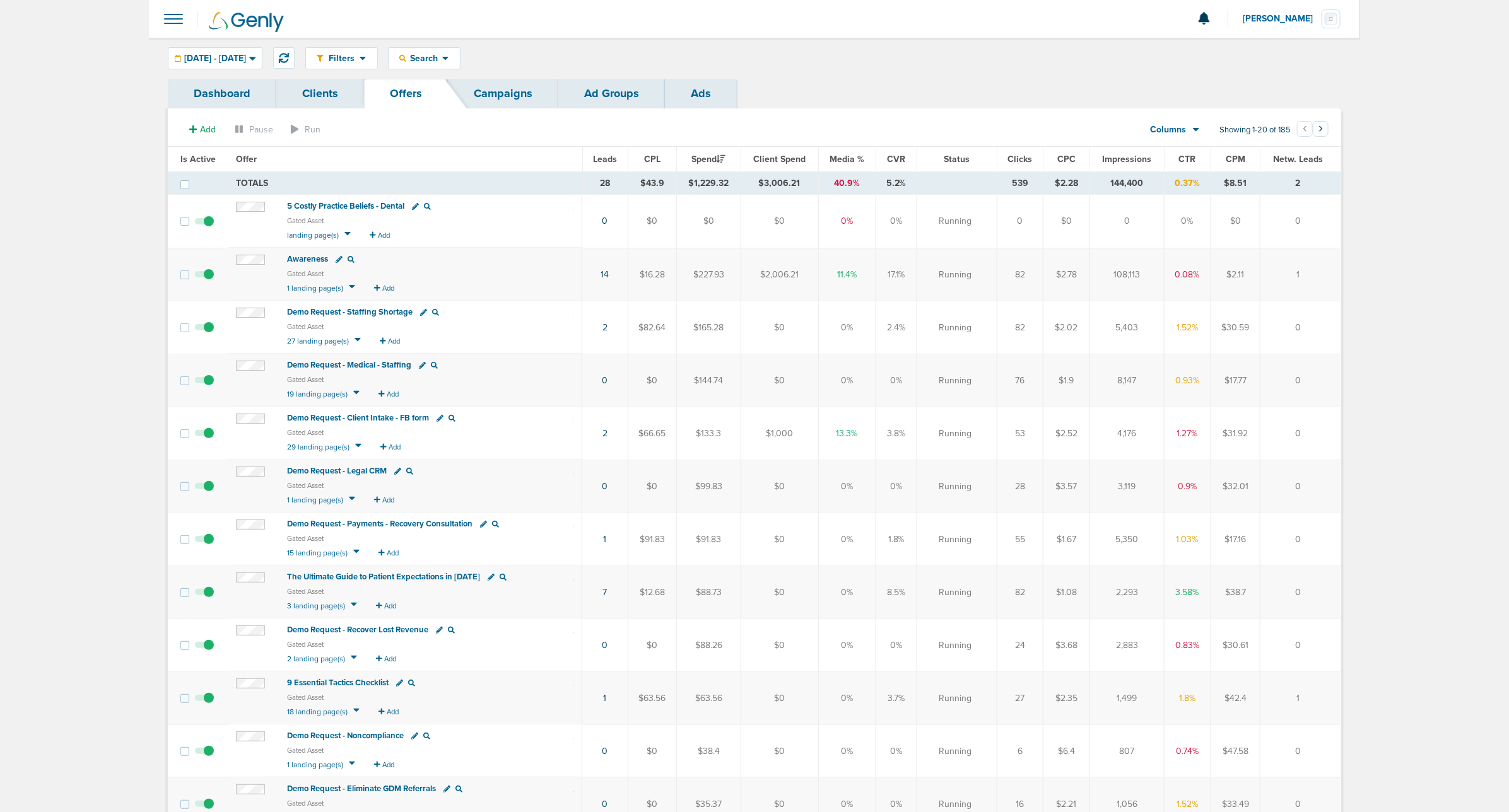
click at [378, 205] on span "5 Costly Practice Beliefs - Dental" at bounding box center [345, 206] width 117 height 10
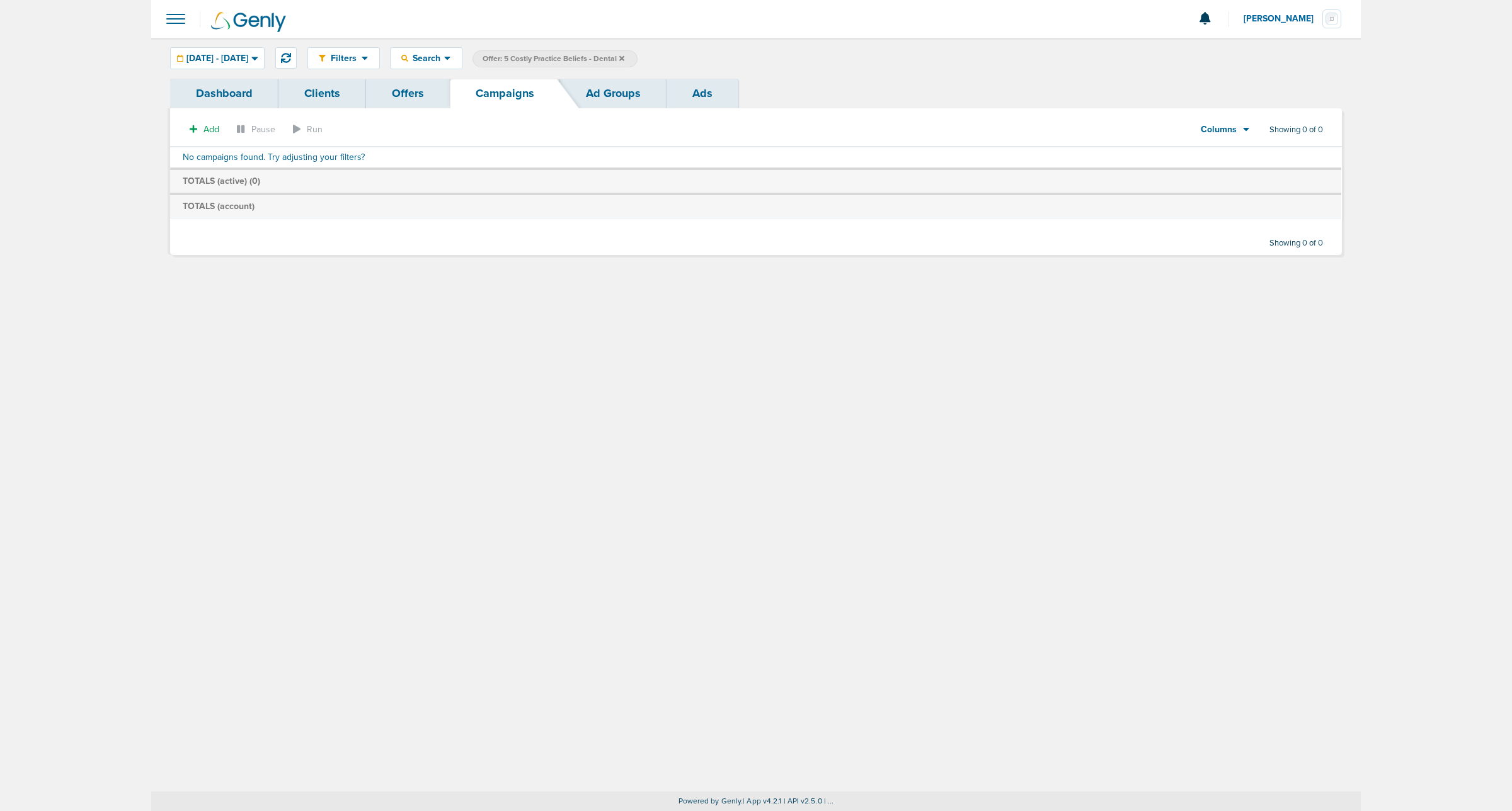
click at [625, 56] on icon at bounding box center [621, 57] width 5 height 5
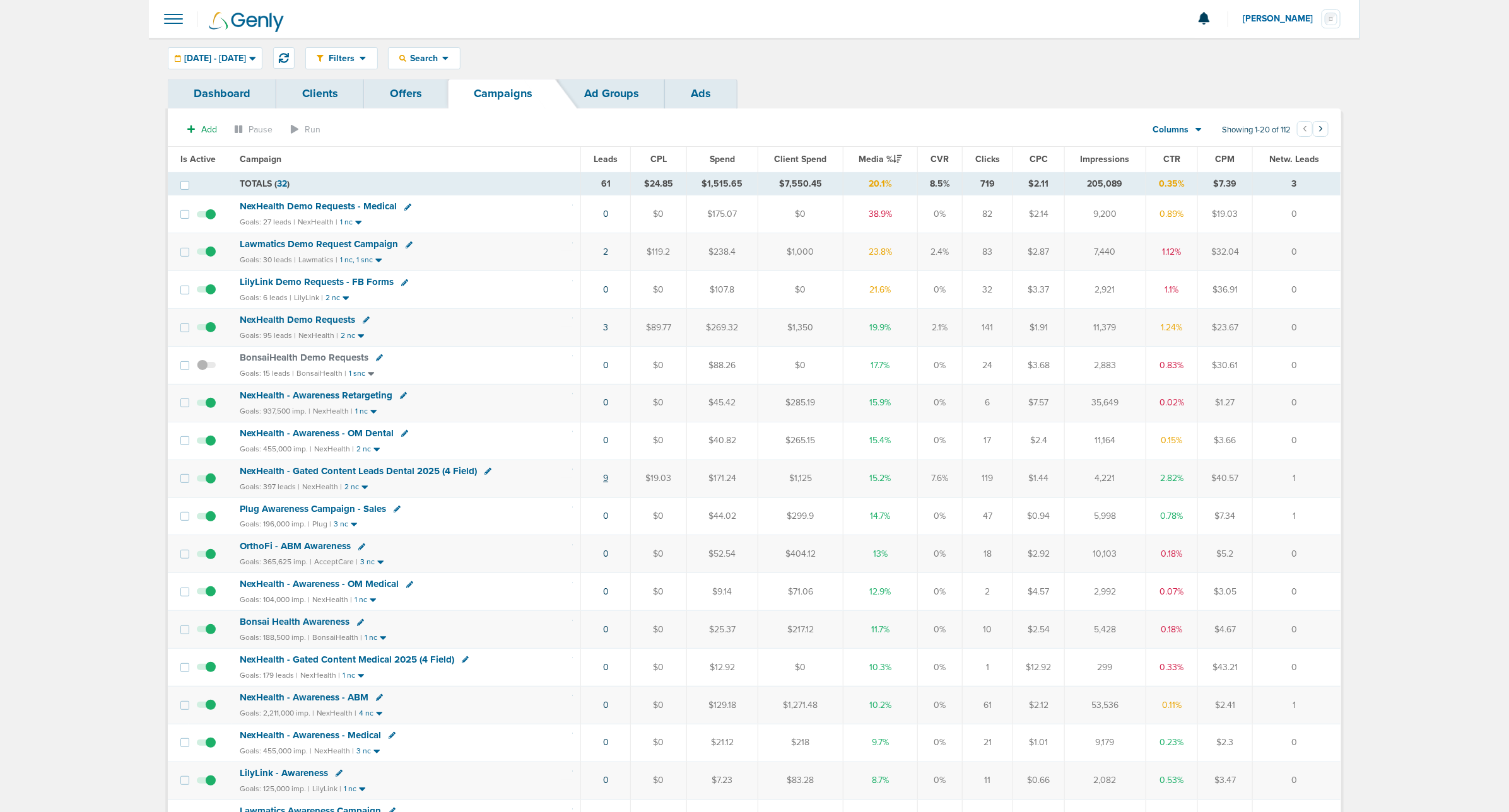
click at [604, 434] on link "9" at bounding box center [605, 478] width 5 height 11
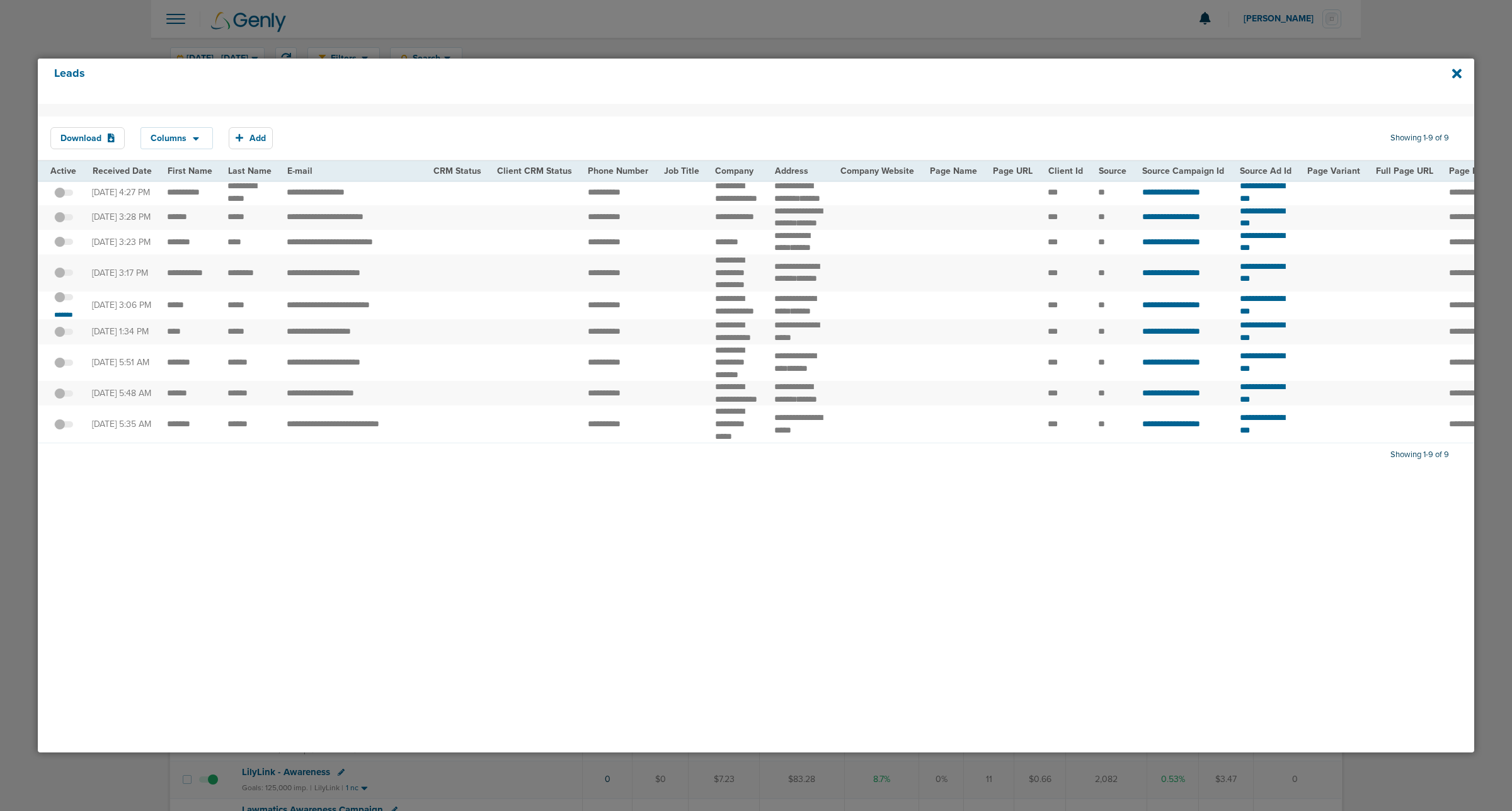
drag, startPoint x: 150, startPoint y: 193, endPoint x: 750, endPoint y: 194, distance: 600.0
click at [750, 194] on tr "**********" at bounding box center [1313, 192] width 2551 height 25
click at [750, 194] on td "**********" at bounding box center [737, 192] width 60 height 25
click at [1002, 70] on icon at bounding box center [1457, 73] width 9 height 9
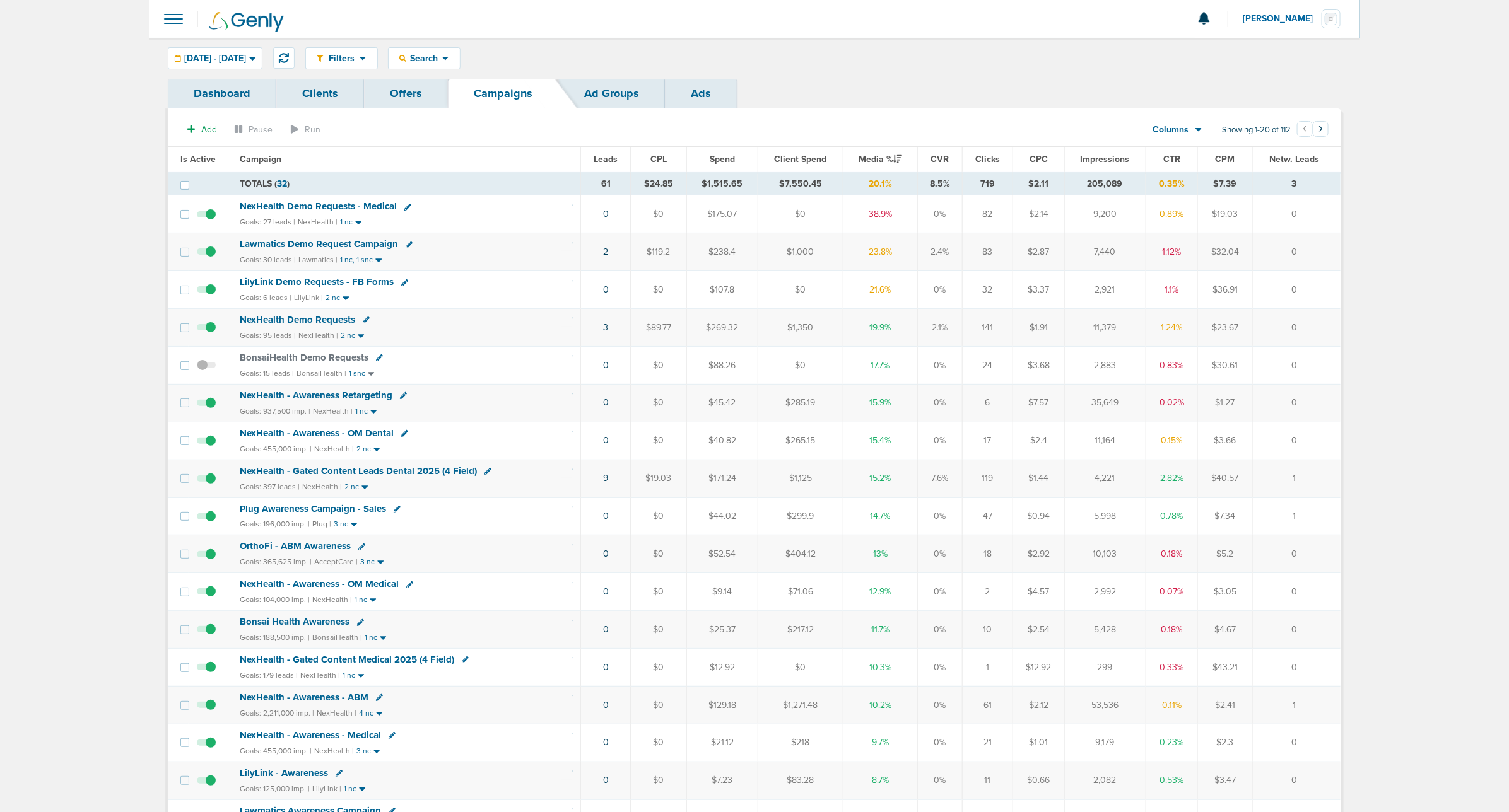
click at [335, 434] on span "NexHealth - Gated Content Leads Dental 2025 (4 Field)" at bounding box center [358, 471] width 237 height 11
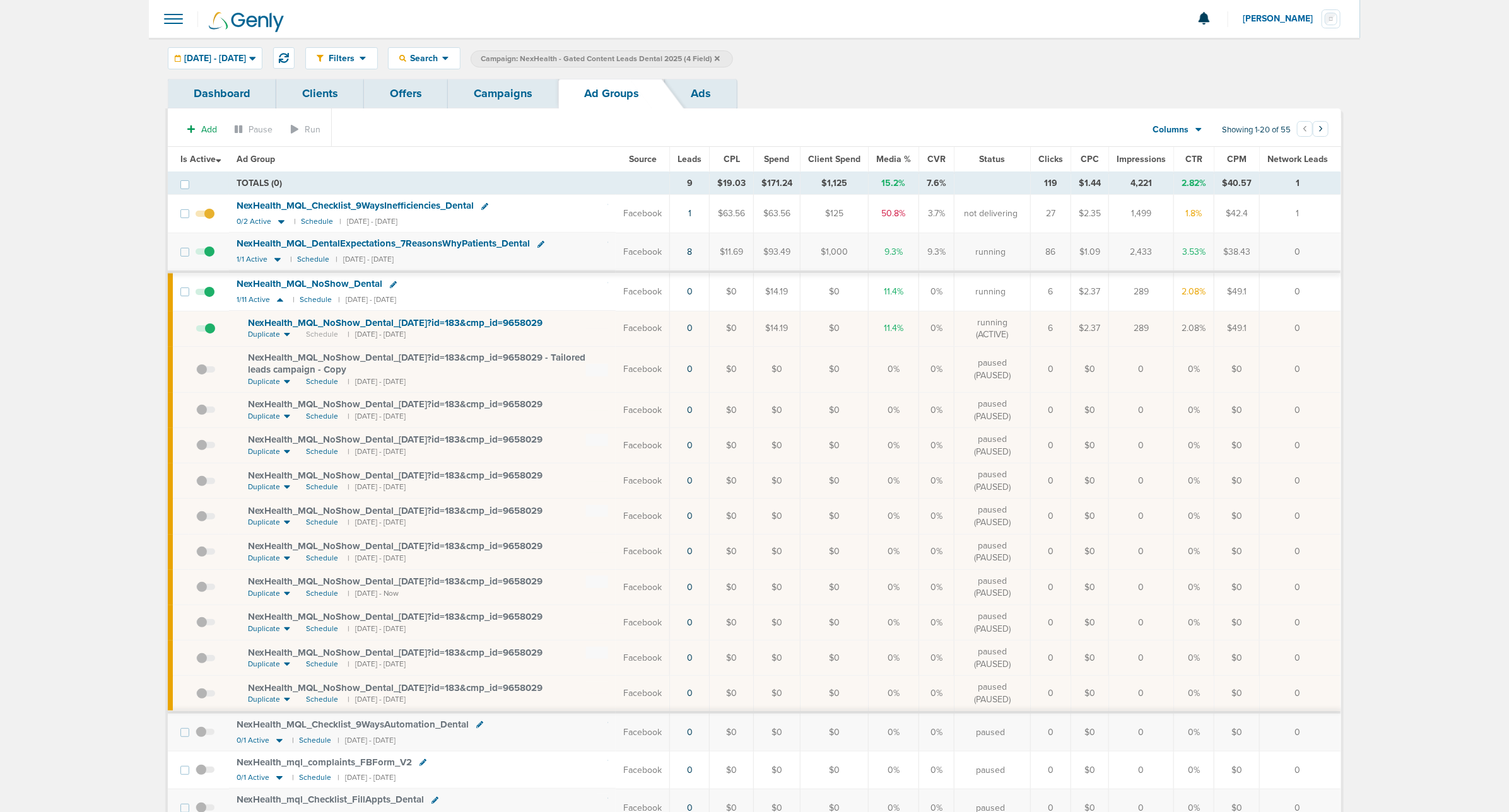
click at [495, 102] on link "Campaigns" at bounding box center [503, 94] width 110 height 30
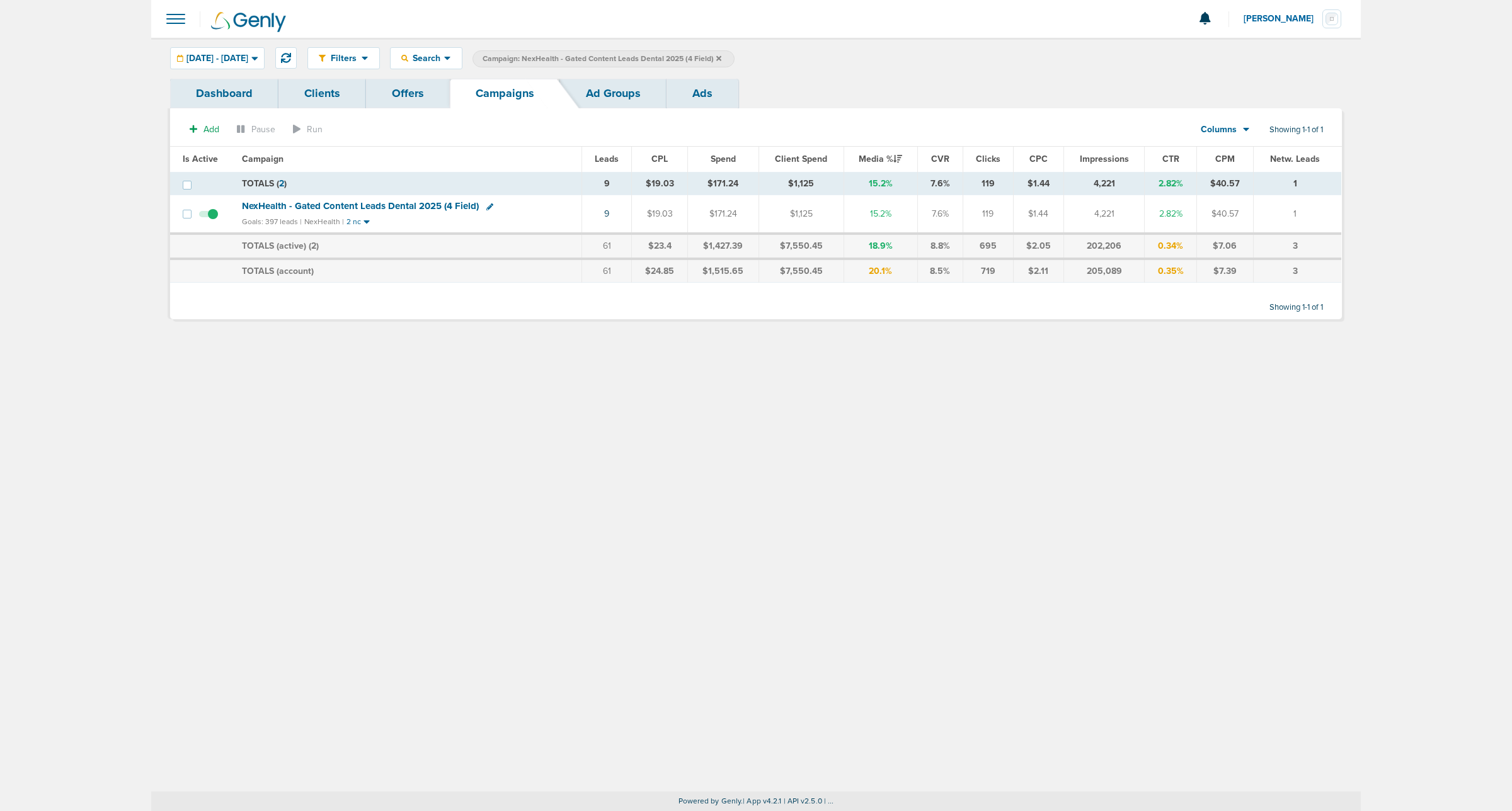
click at [721, 57] on icon at bounding box center [719, 58] width 5 height 7
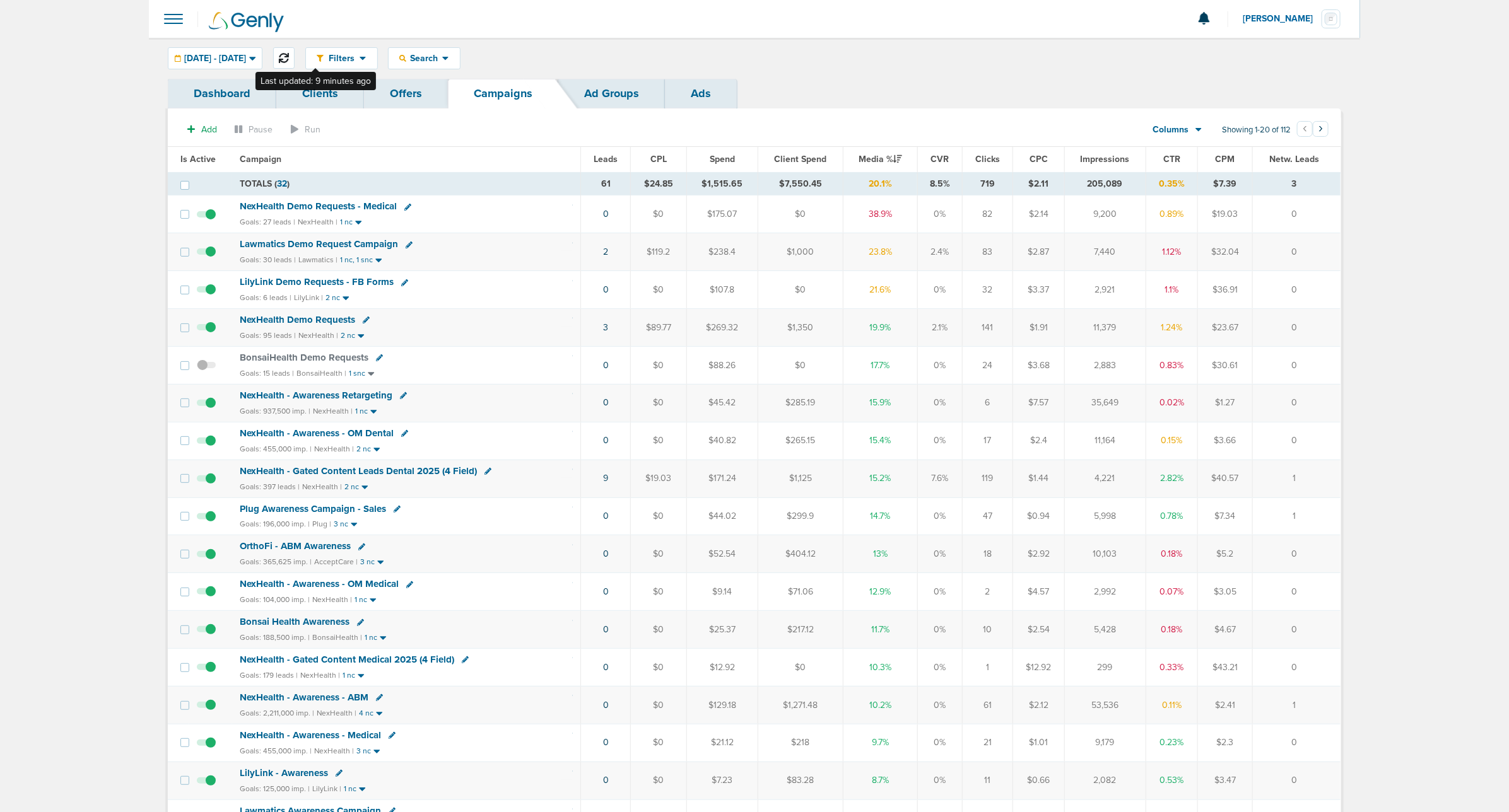
click at [289, 58] on icon at bounding box center [283, 58] width 10 height 10
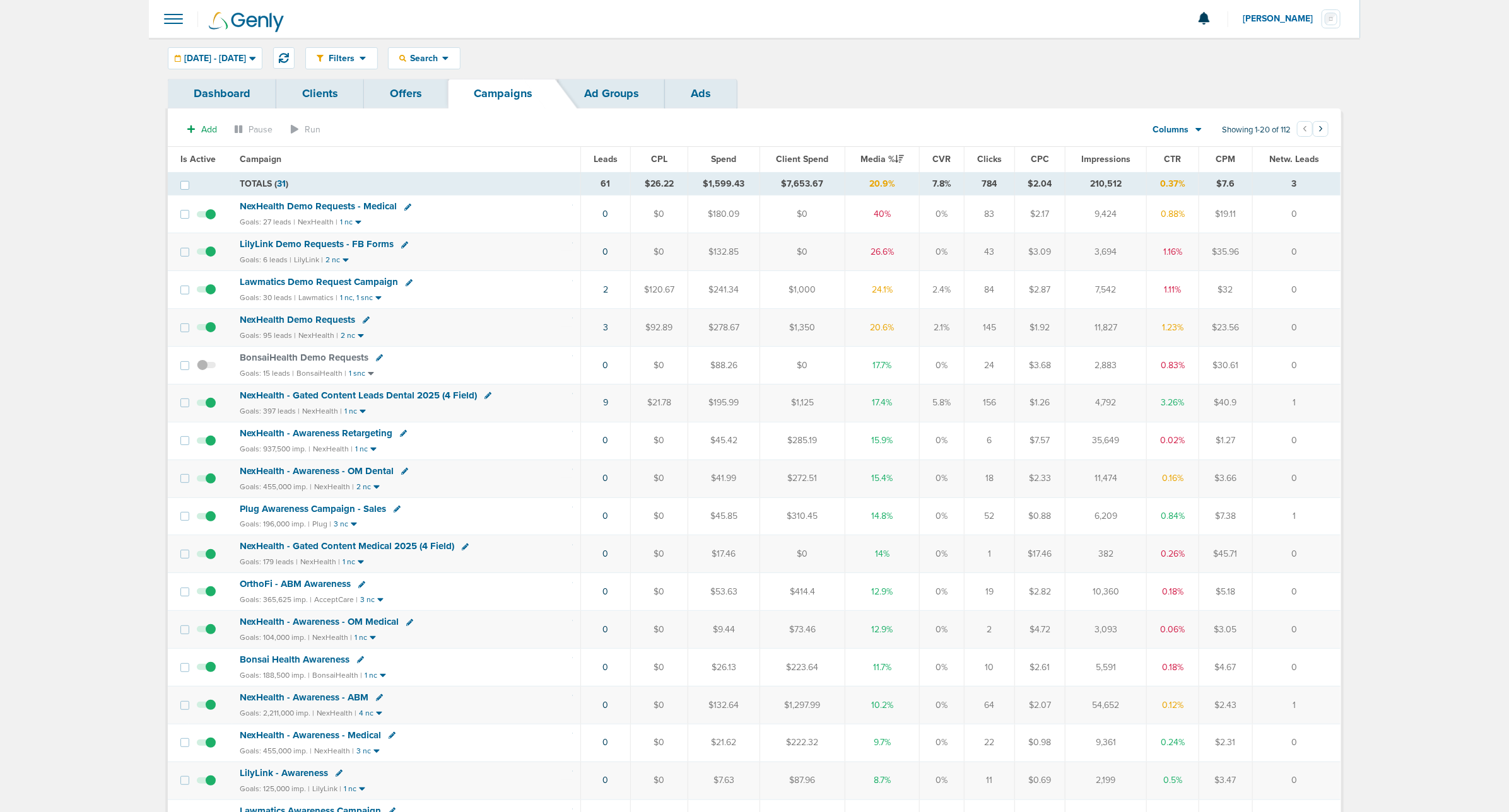
drag, startPoint x: 591, startPoint y: 330, endPoint x: 1303, endPoint y: 328, distance: 712.0
click at [1004, 328] on tr "NexHealth Demo Requests Goals: 95 leads | NexHealth | 2 nc 3 $92.89 $278.67 $1,…" at bounding box center [754, 328] width 1172 height 38
click at [1004, 328] on td "0" at bounding box center [1296, 328] width 88 height 38
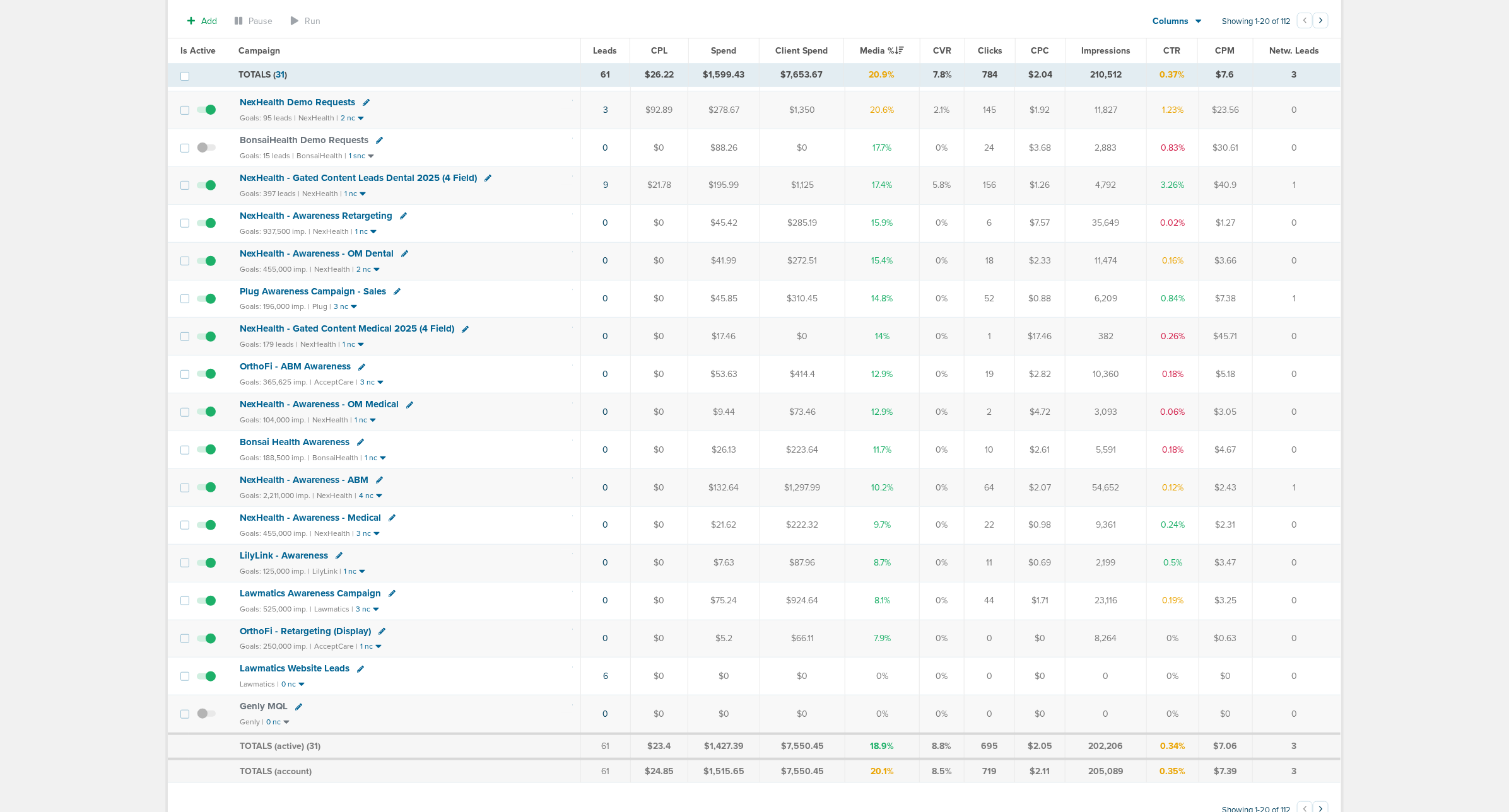
scroll to position [276, 0]
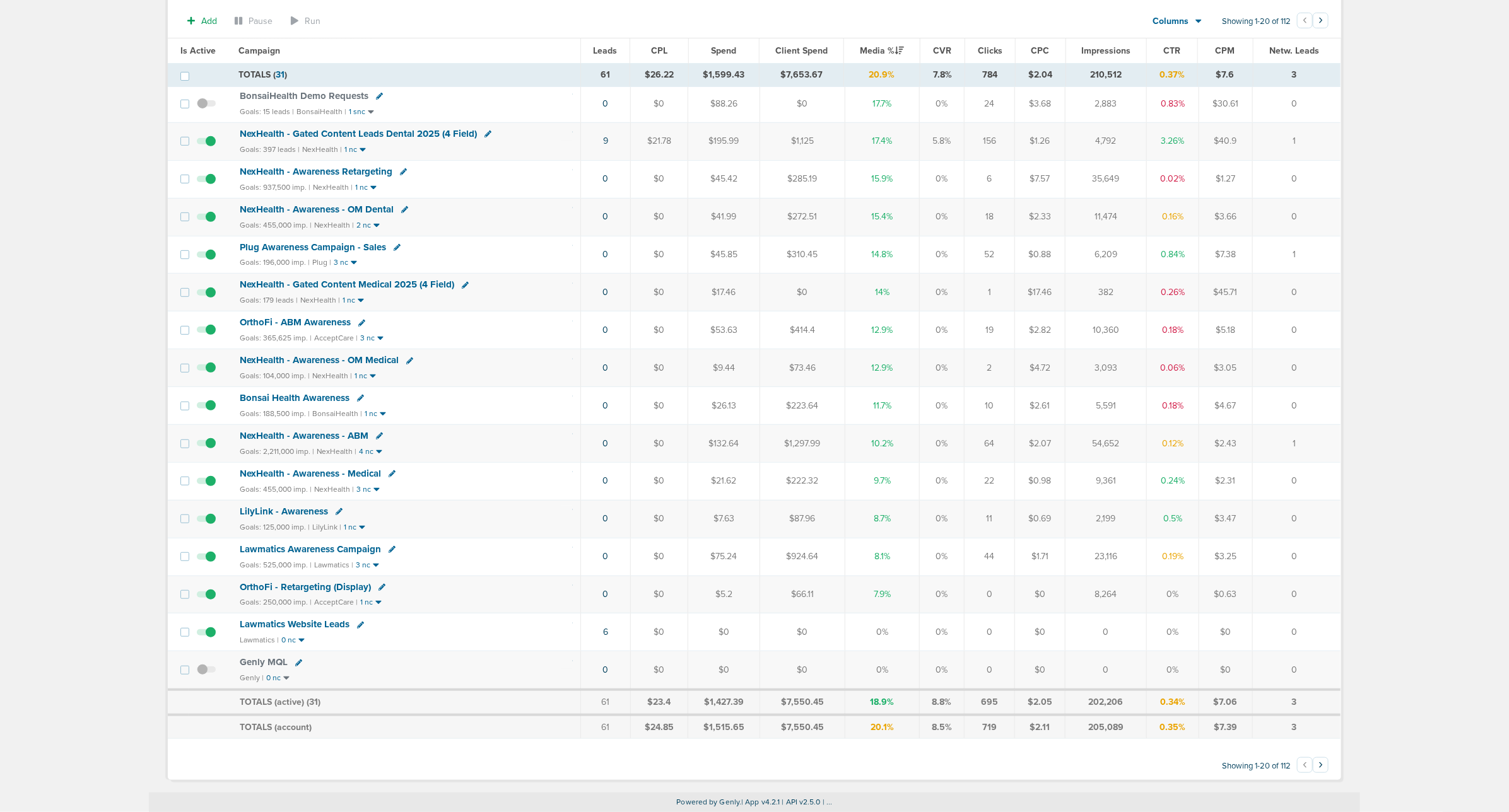
click at [378, 279] on span "NexHealth - Gated Content Medical 2025 (4 Field)" at bounding box center [347, 284] width 215 height 11
